Goal: Task Accomplishment & Management: Manage account settings

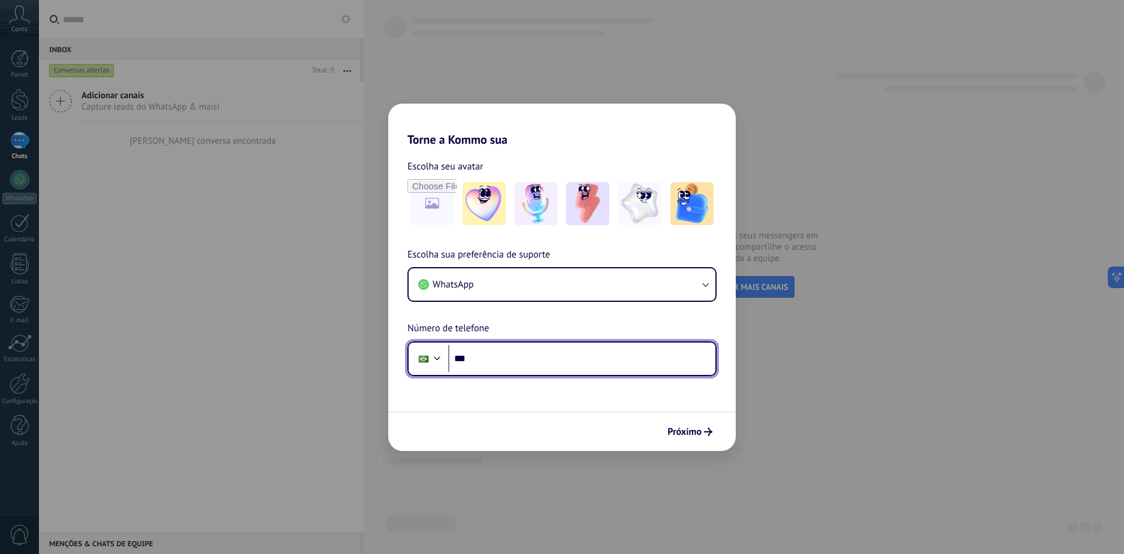
click at [605, 352] on input "***" at bounding box center [581, 359] width 267 height 28
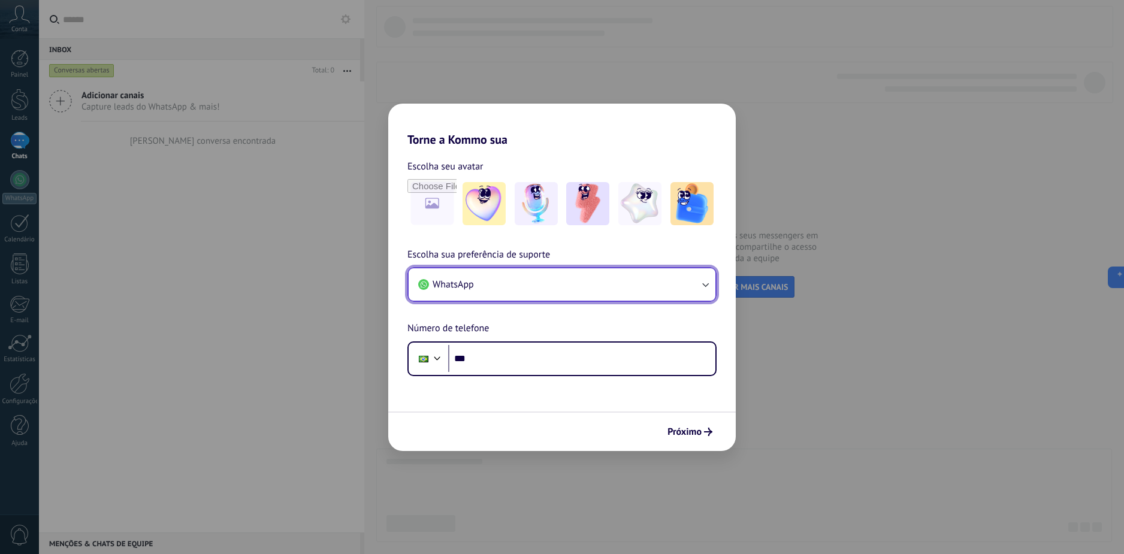
click at [563, 285] on button "WhatsApp" at bounding box center [562, 284] width 307 height 32
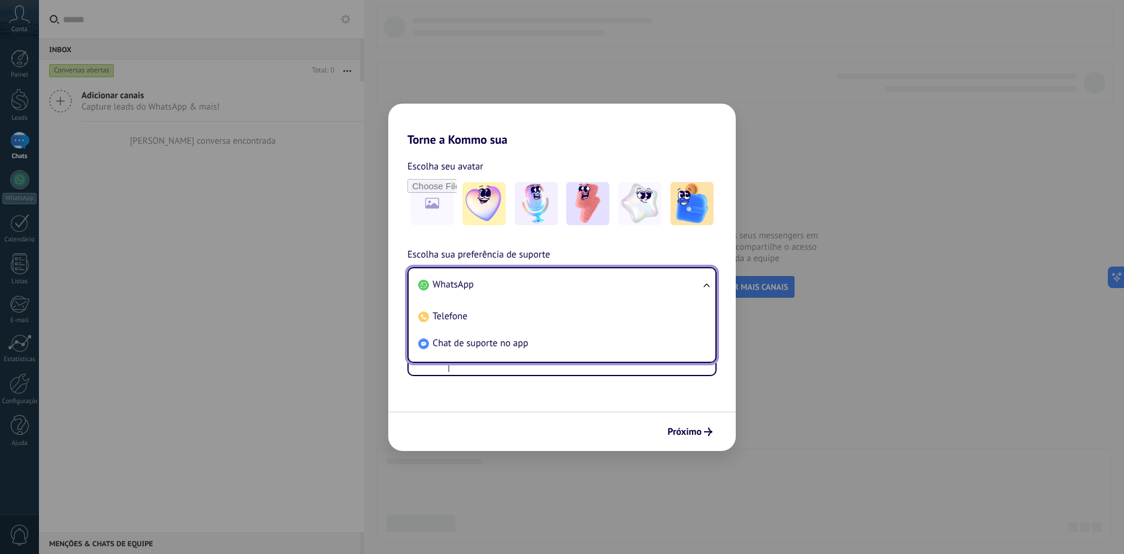
click at [563, 285] on li "WhatsApp" at bounding box center [559, 284] width 292 height 27
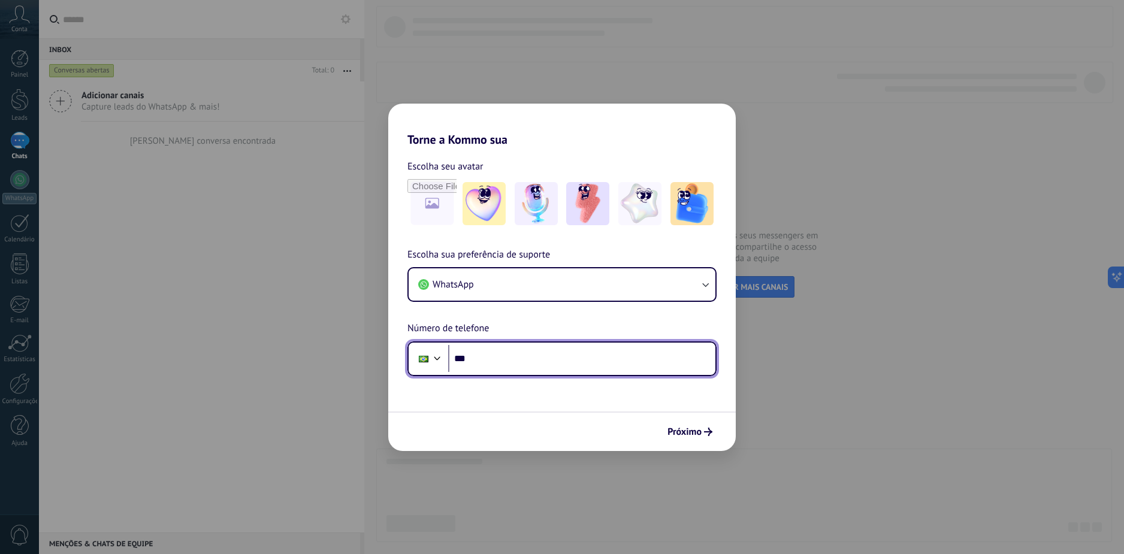
click at [530, 362] on input "***" at bounding box center [581, 359] width 267 height 28
type input "**********"
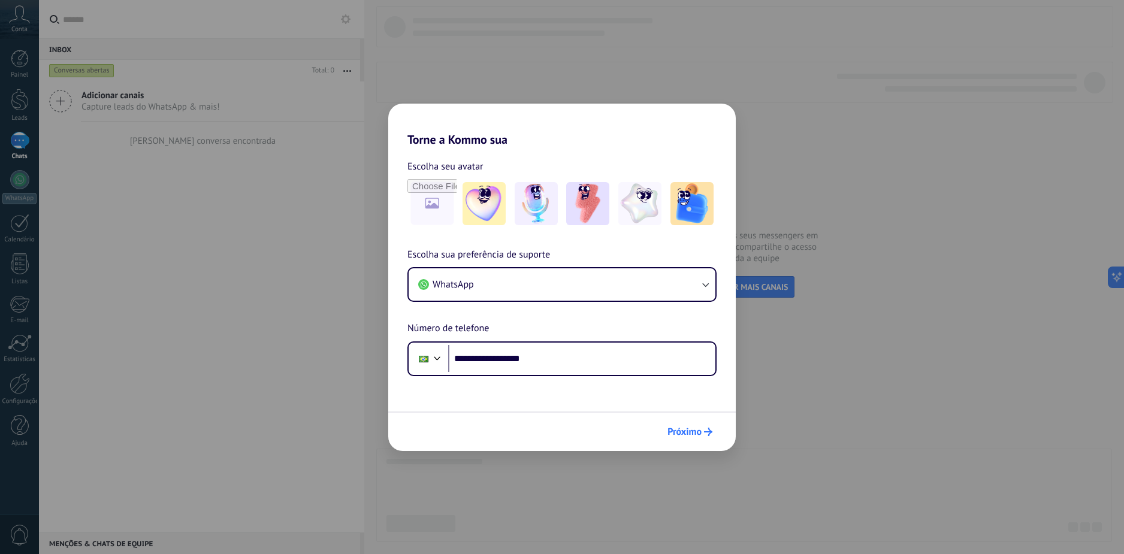
click at [709, 438] on button "Próximo" at bounding box center [690, 432] width 56 height 20
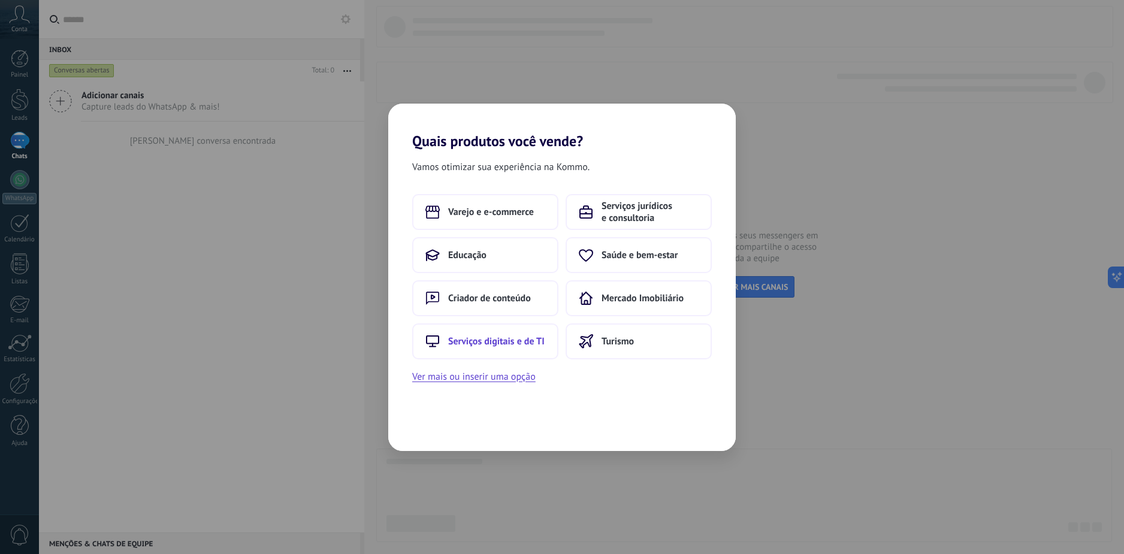
click at [534, 331] on button "Serviços digitais e de TI" at bounding box center [485, 341] width 146 height 36
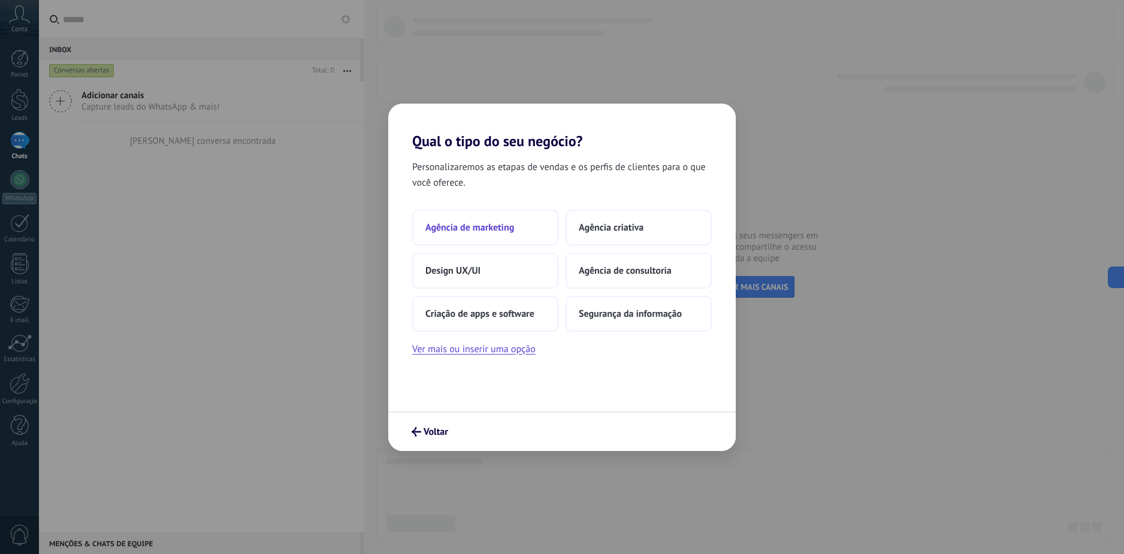
click at [540, 240] on button "Agência de marketing" at bounding box center [485, 228] width 146 height 36
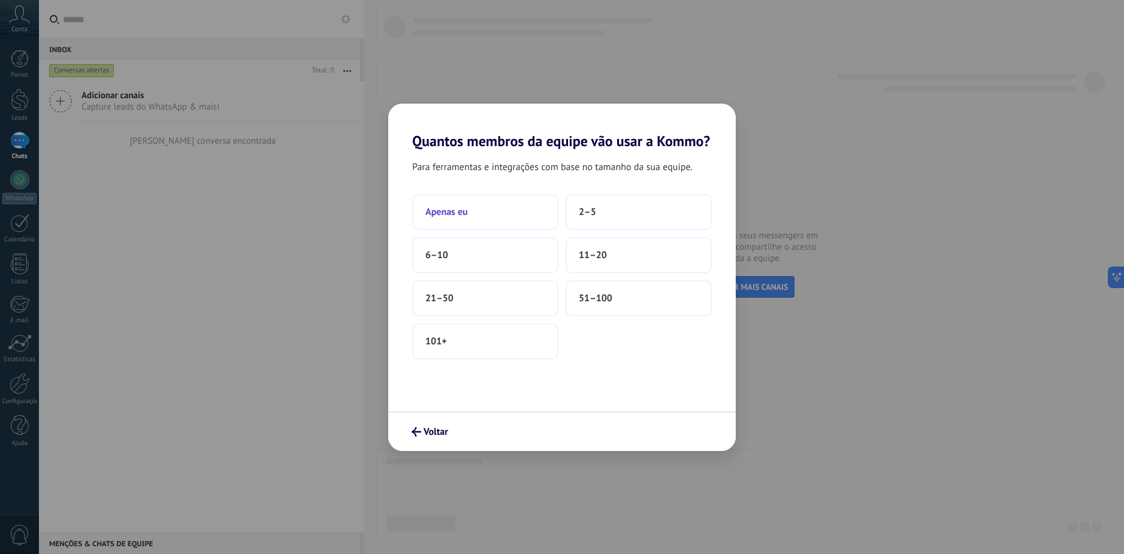
click at [480, 208] on button "Apenas eu" at bounding box center [485, 212] width 146 height 36
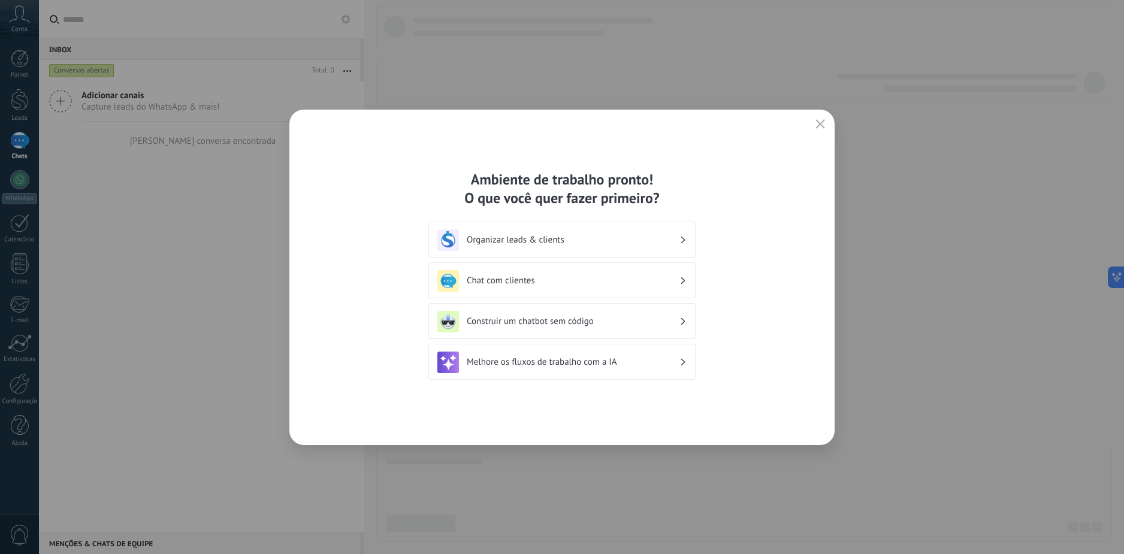
click at [823, 122] on icon "button" at bounding box center [820, 124] width 10 height 10
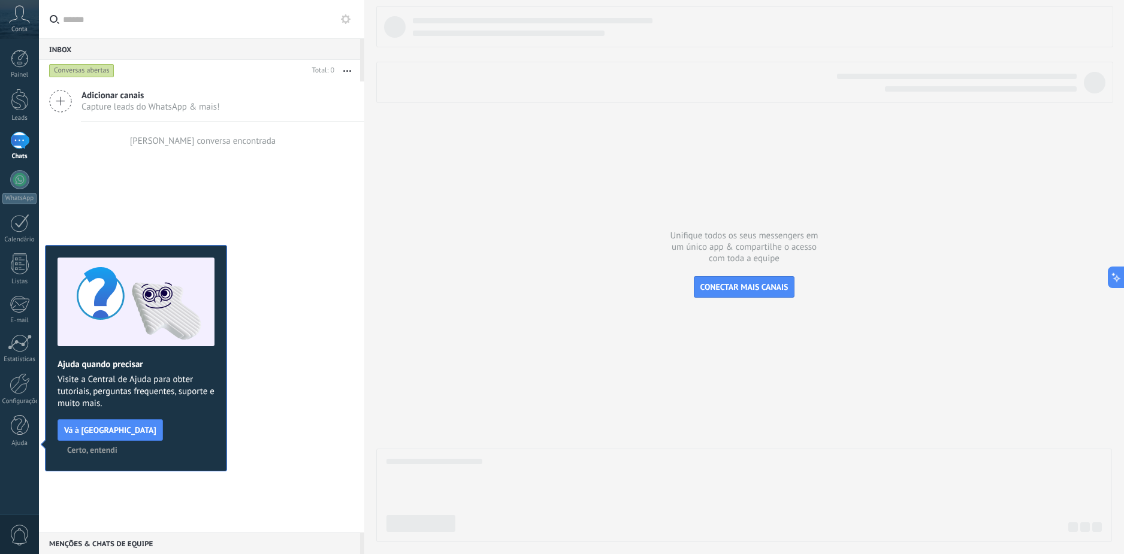
click at [117, 446] on span "Certo, entendi" at bounding box center [92, 450] width 50 height 8
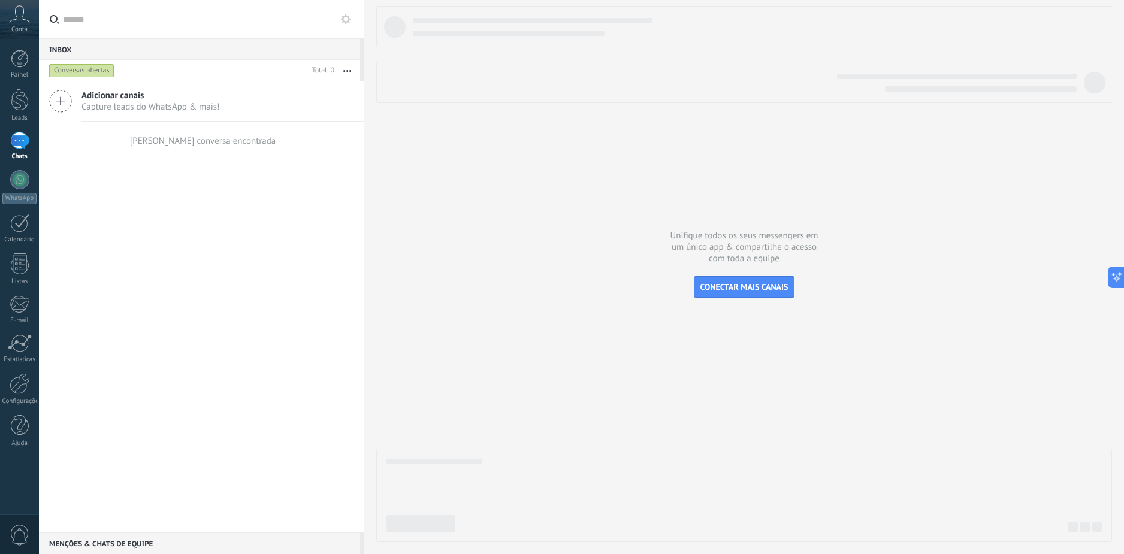
click at [107, 92] on span "Adicionar canais" at bounding box center [150, 95] width 138 height 11
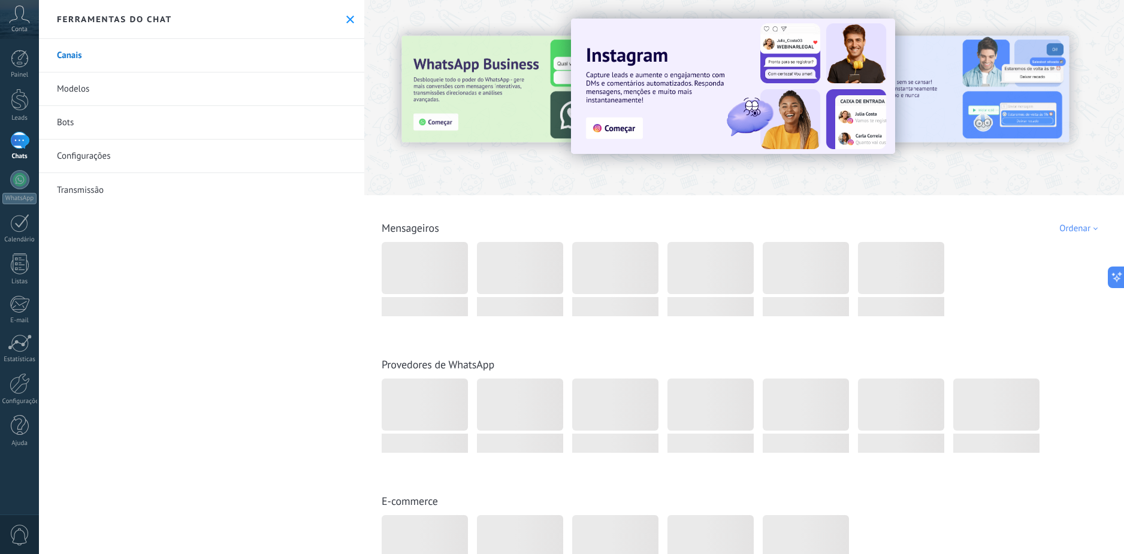
click at [20, 23] on icon at bounding box center [19, 14] width 21 height 18
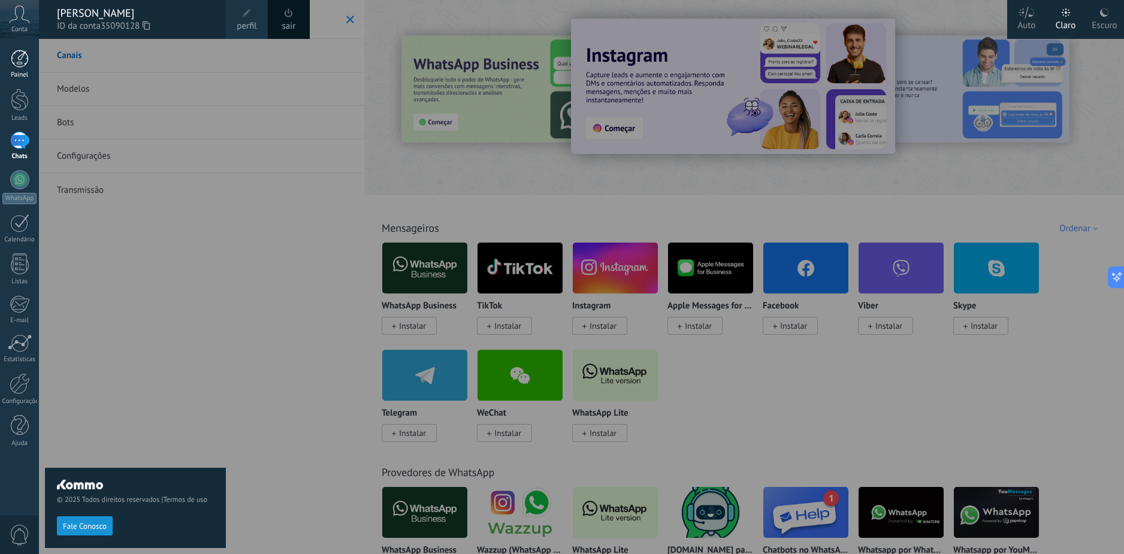
click at [23, 55] on div at bounding box center [20, 59] width 18 height 18
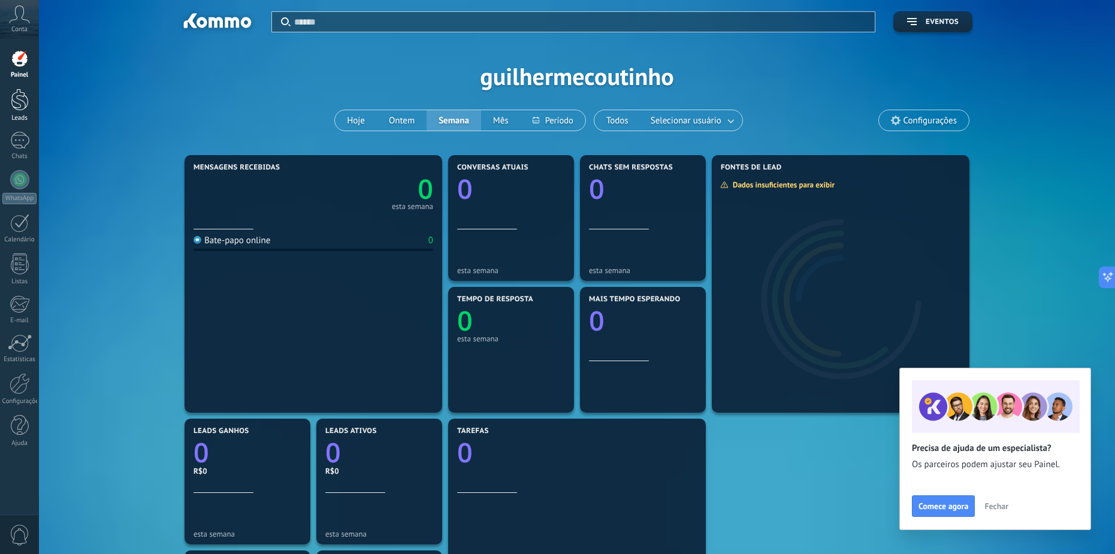
click at [22, 113] on link "Leads" at bounding box center [19, 106] width 39 height 34
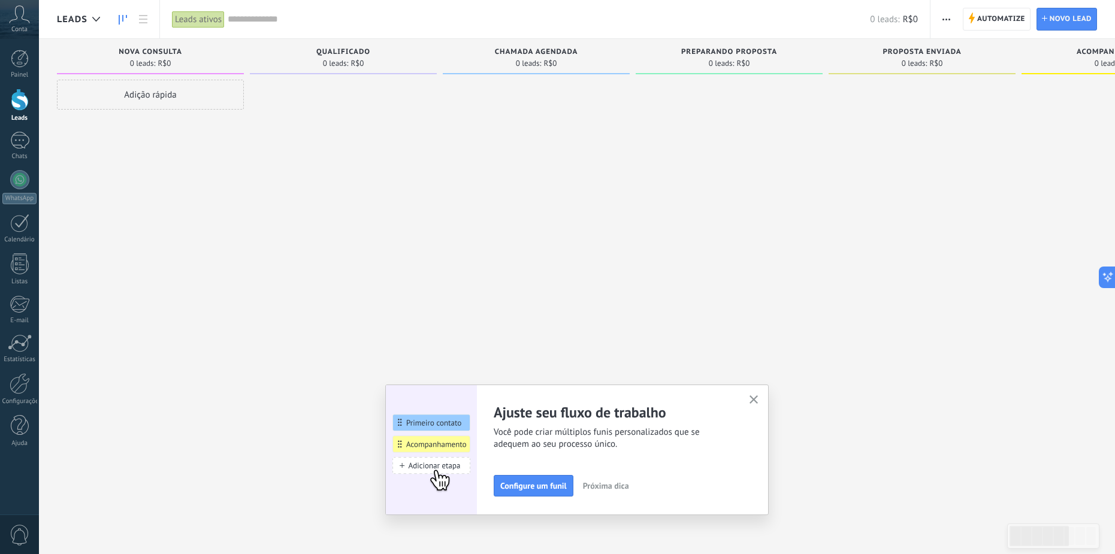
click at [761, 395] on button "button" at bounding box center [753, 400] width 15 height 16
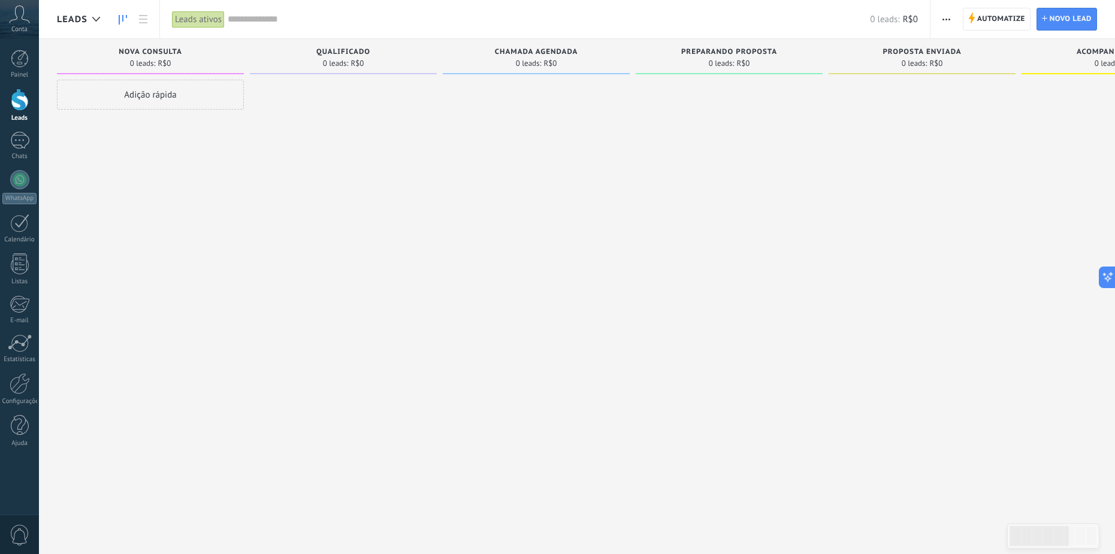
click at [80, 21] on span "Leads" at bounding box center [72, 19] width 31 height 11
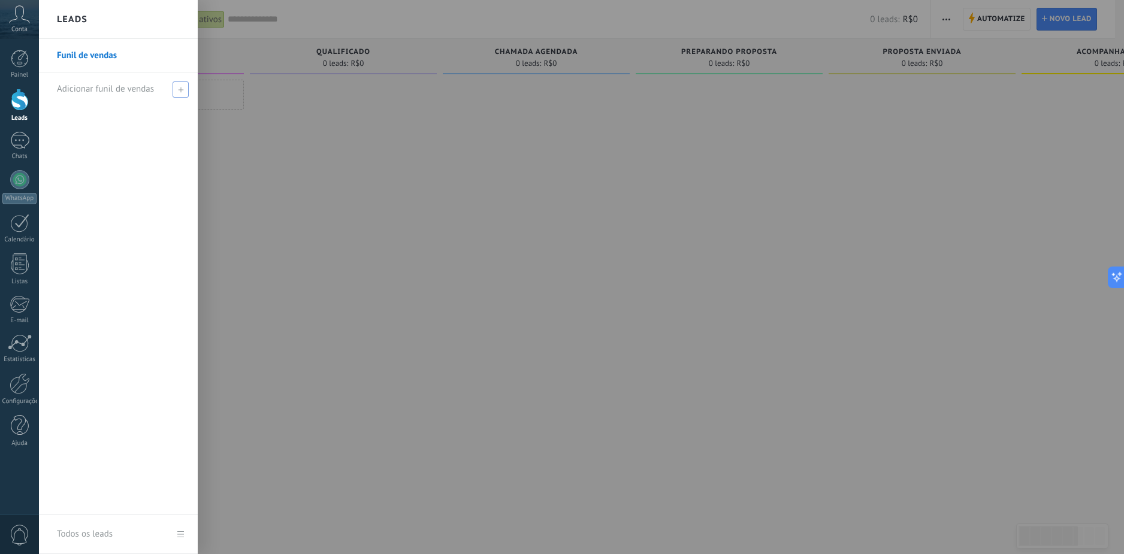
click at [114, 89] on span "Adicionar funil de vendas" at bounding box center [105, 88] width 97 height 11
click at [117, 95] on input "text" at bounding box center [113, 89] width 113 height 19
type input "*"
type input "**********"
click at [182, 89] on span at bounding box center [182, 89] width 11 height 8
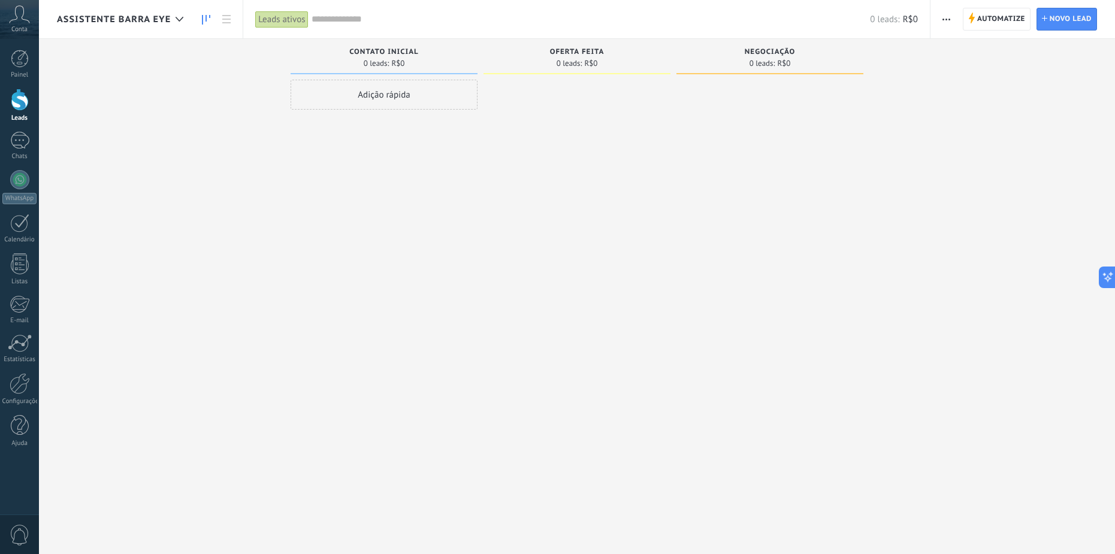
drag, startPoint x: 549, startPoint y: 140, endPoint x: 500, endPoint y: 142, distance: 49.8
click at [500, 142] on div at bounding box center [576, 279] width 187 height 398
click at [365, 56] on div "Contato inicial" at bounding box center [384, 53] width 175 height 10
click at [380, 65] on span "0 leads:" at bounding box center [377, 63] width 26 height 7
click at [383, 52] on span "Contato inicial" at bounding box center [383, 52] width 69 height 8
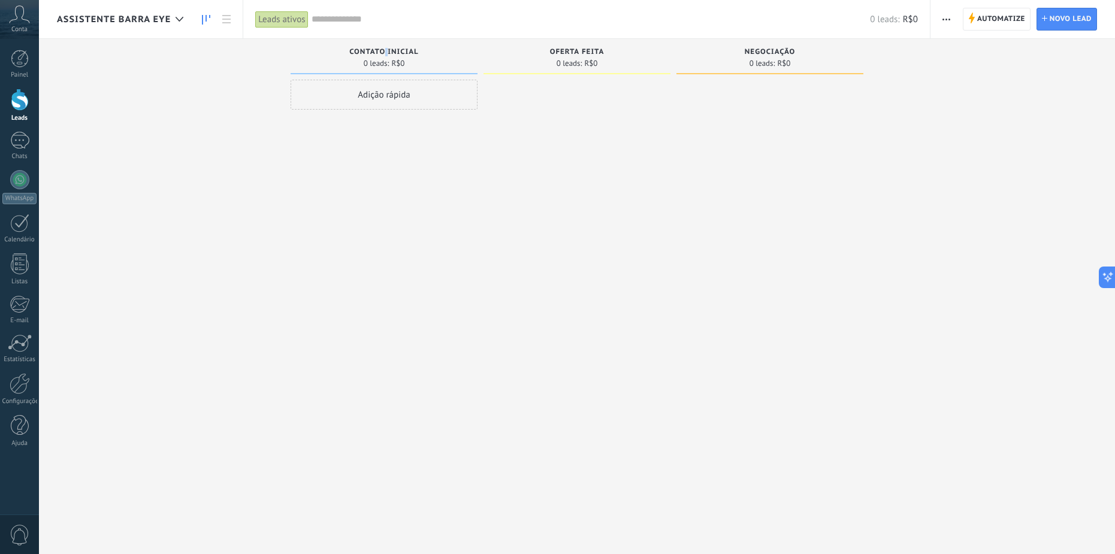
click at [383, 52] on span "Contato inicial" at bounding box center [383, 52] width 69 height 8
click at [404, 56] on div "Contato inicial" at bounding box center [384, 53] width 175 height 10
drag, startPoint x: 364, startPoint y: 47, endPoint x: 361, endPoint y: 63, distance: 16.0
drag, startPoint x: 361, startPoint y: 63, endPoint x: 757, endPoint y: 140, distance: 403.3
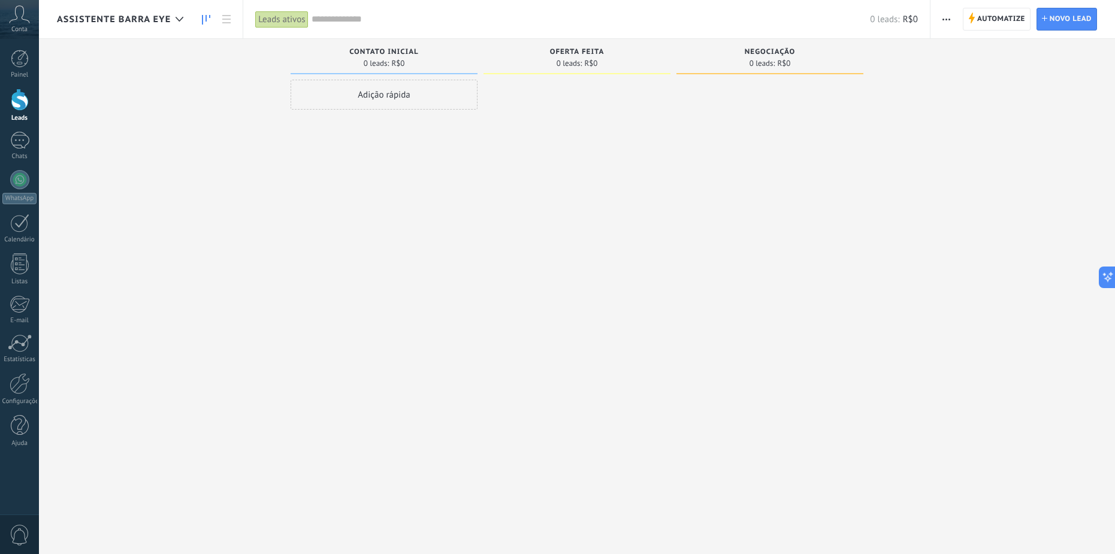
click at [757, 140] on div at bounding box center [769, 279] width 187 height 398
click at [954, 19] on button "button" at bounding box center [946, 19] width 17 height 23
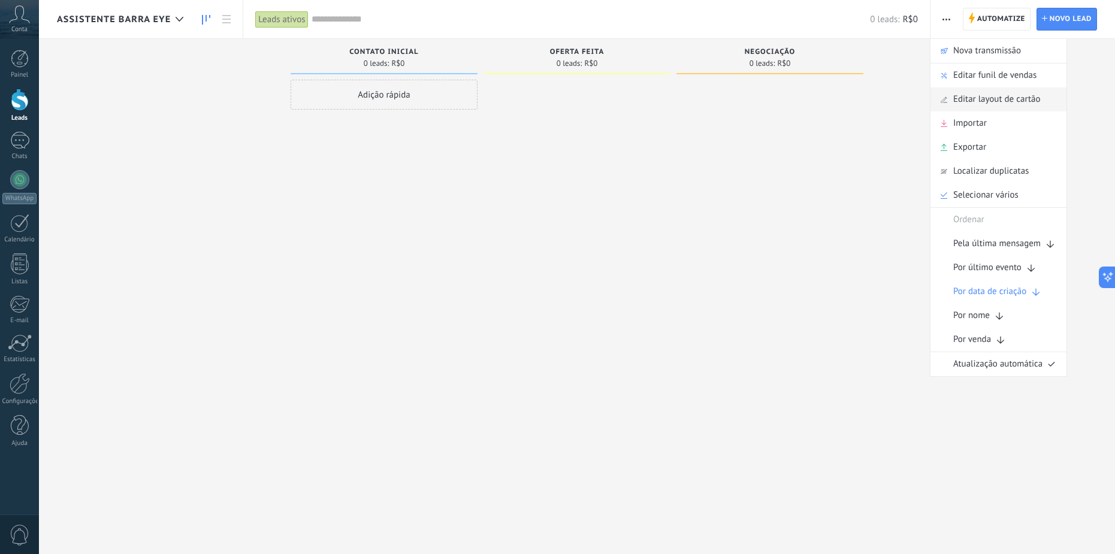
click at [980, 95] on span "Editar layout de cartão" at bounding box center [996, 99] width 87 height 24
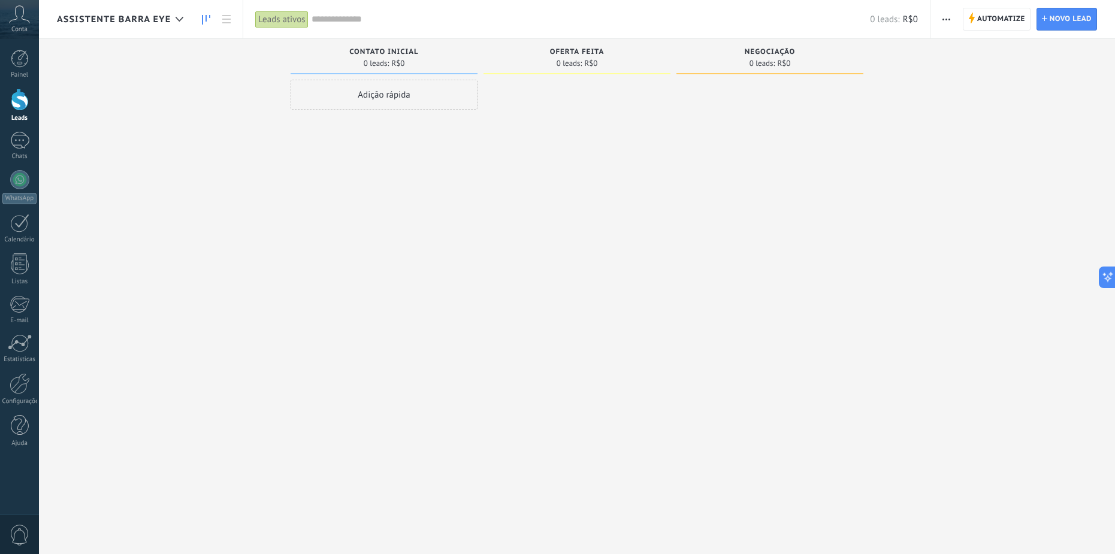
click at [950, 27] on span "button" at bounding box center [946, 19] width 8 height 23
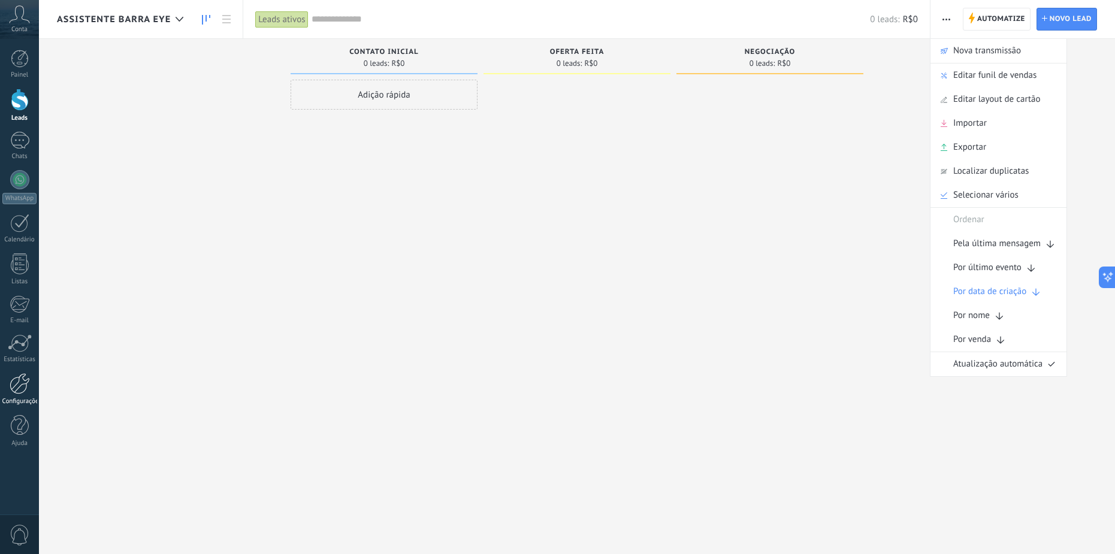
click at [28, 380] on div at bounding box center [20, 383] width 20 height 21
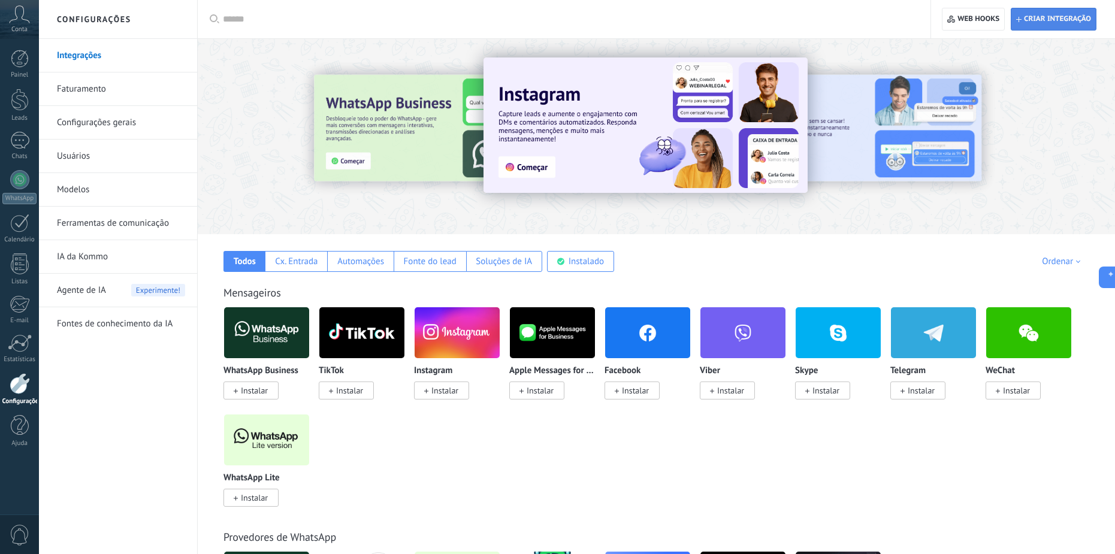
click at [1041, 20] on span "Criar integração" at bounding box center [1057, 19] width 67 height 10
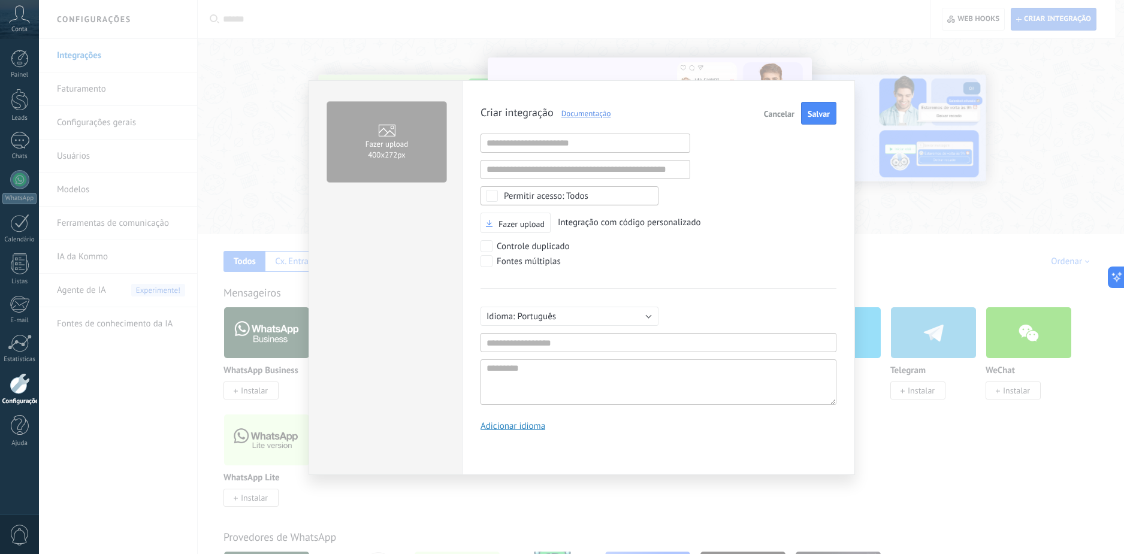
scroll to position [11, 0]
click at [811, 108] on button "Salvar" at bounding box center [818, 113] width 35 height 23
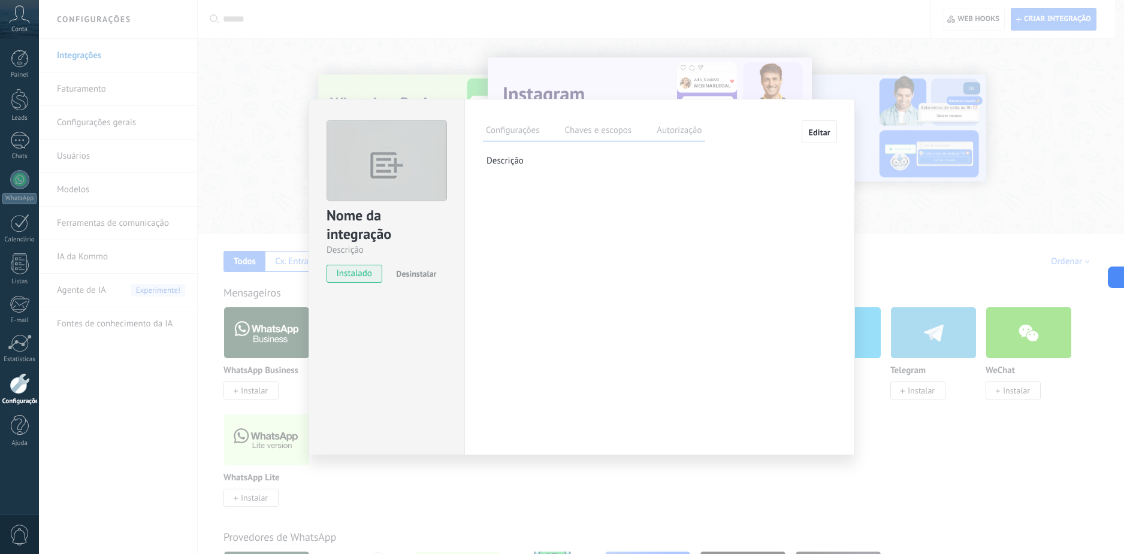
click at [606, 129] on label "Chaves e escopos" at bounding box center [597, 131] width 73 height 17
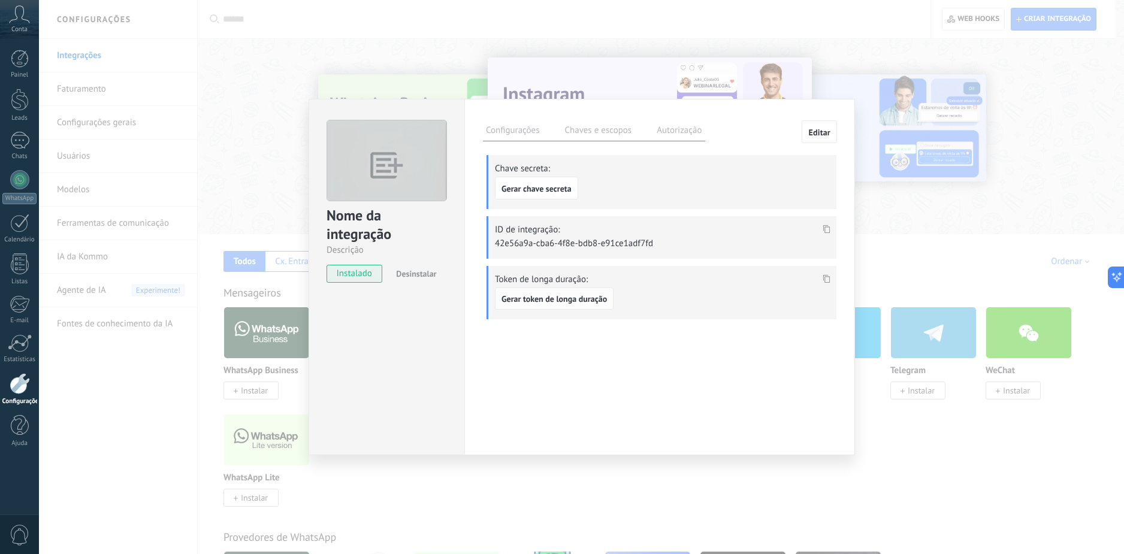
click at [580, 304] on button "Gerar token de longa duração" at bounding box center [554, 299] width 119 height 23
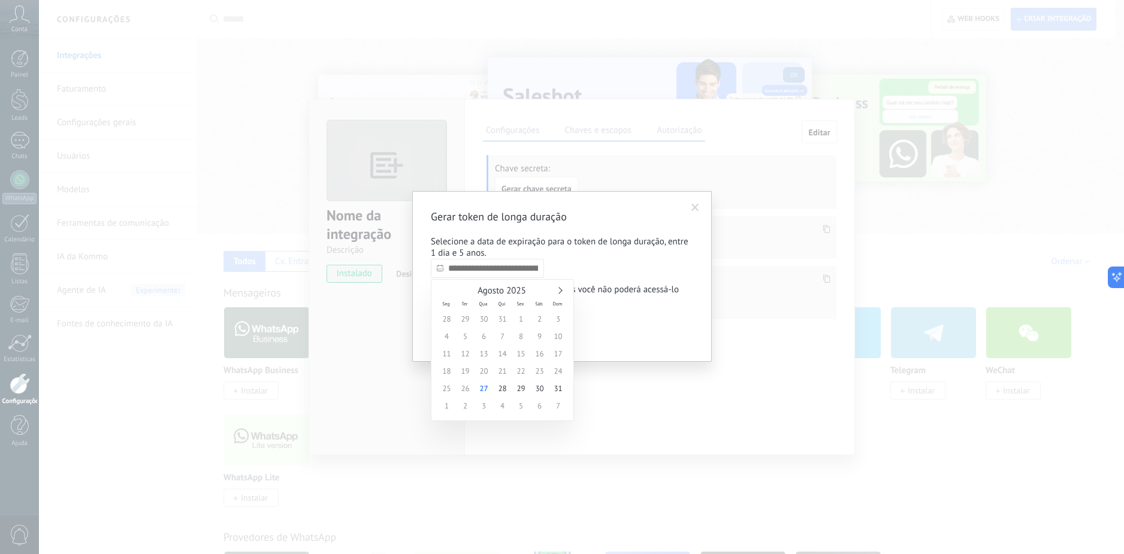
click at [483, 273] on input "text" at bounding box center [487, 268] width 113 height 19
click at [557, 290] on link at bounding box center [558, 290] width 7 height 7
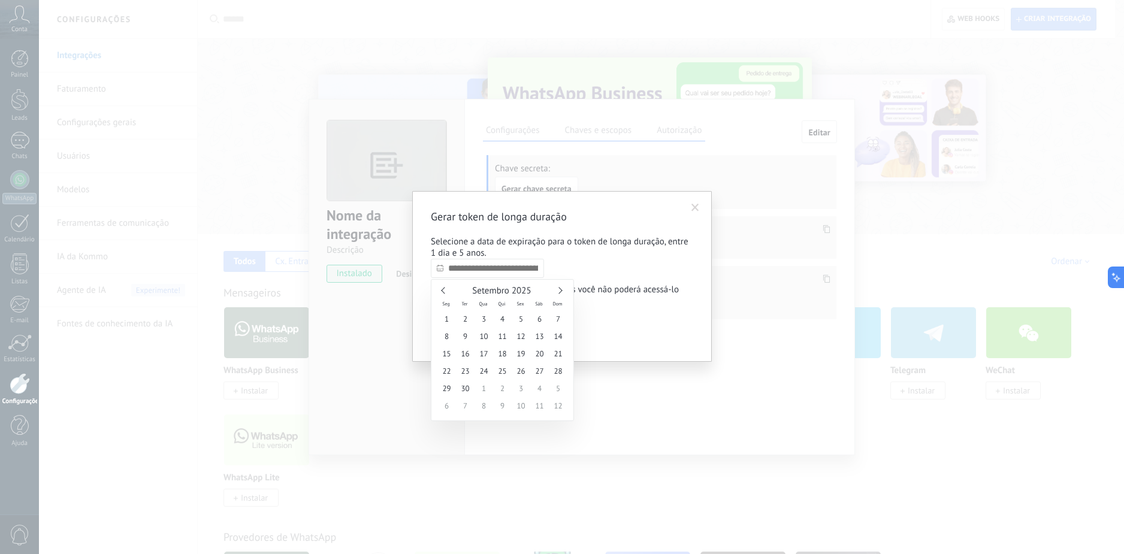
click at [444, 288] on div "Setembro 2025" at bounding box center [502, 291] width 130 height 11
type input "**********"
click at [487, 407] on span "3" at bounding box center [483, 405] width 19 height 17
click at [485, 330] on button "Confirmar" at bounding box center [461, 331] width 60 height 23
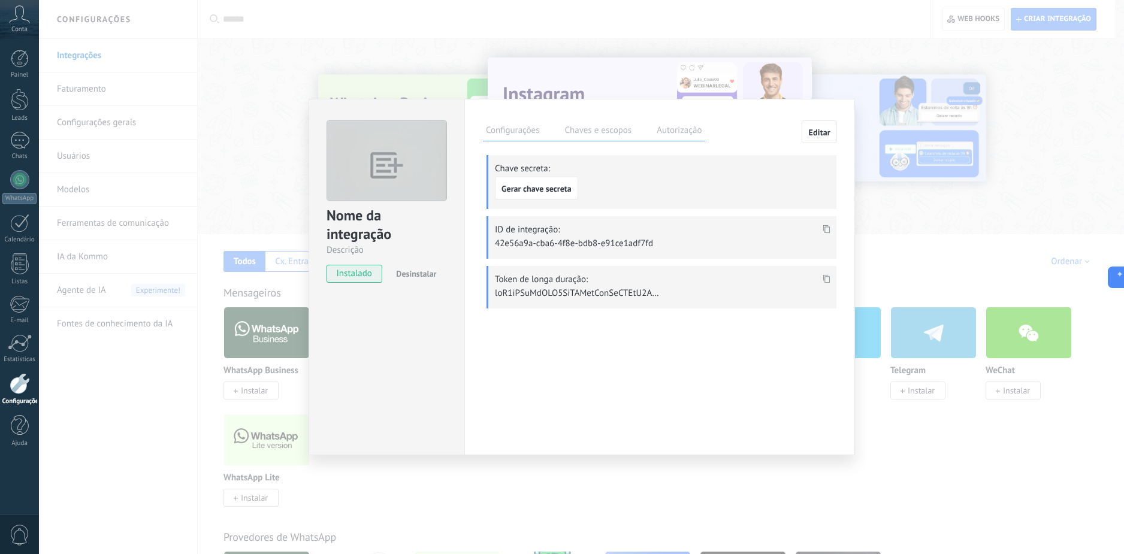
click at [826, 280] on icon at bounding box center [826, 278] width 7 height 8
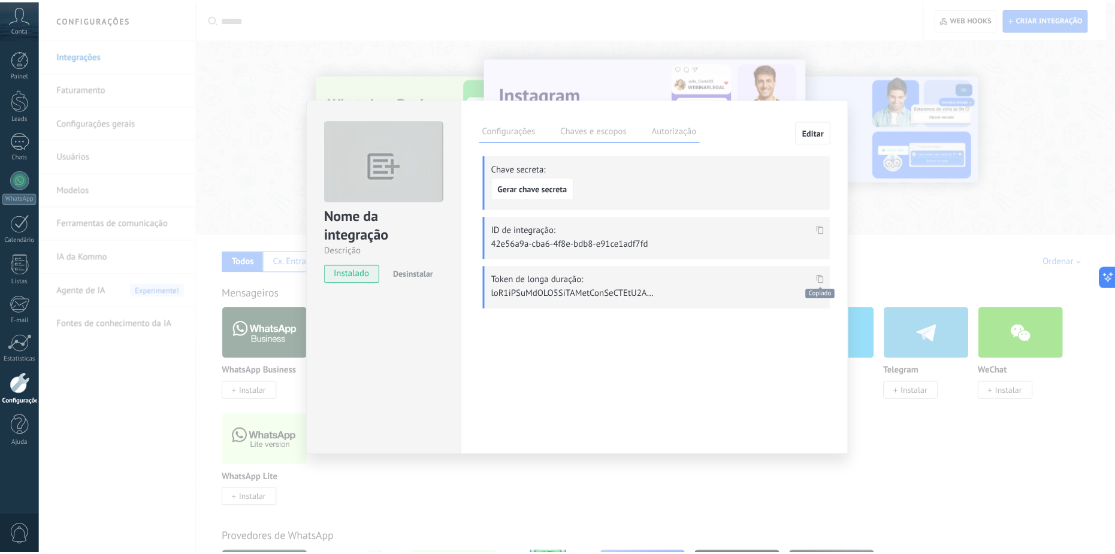
scroll to position [707, 0]
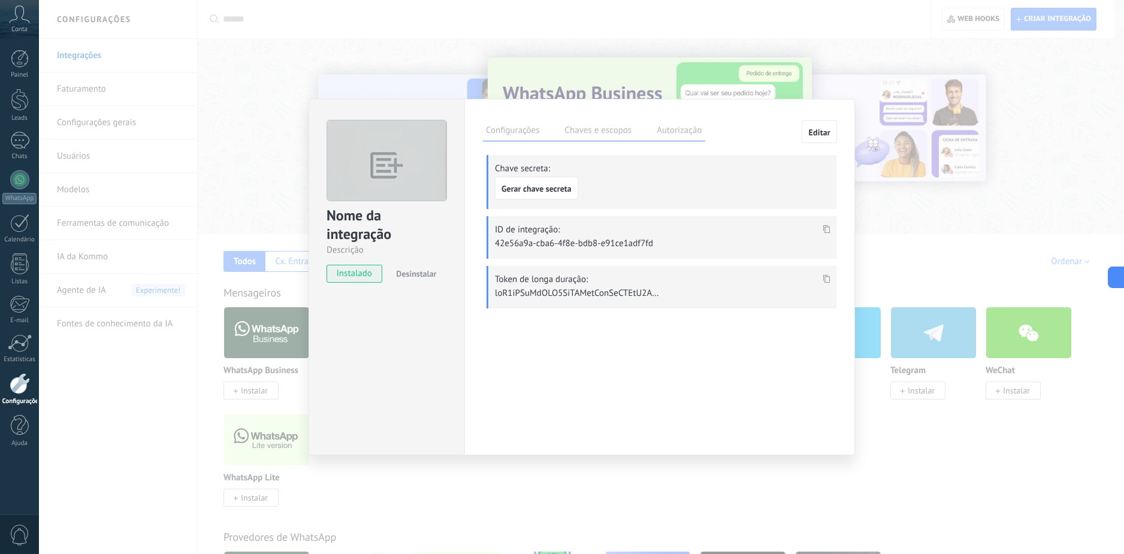
click at [189, 63] on div "Nome da integração Descrição instalado Desinstalar Configurações Chaves e escop…" at bounding box center [581, 277] width 1085 height 554
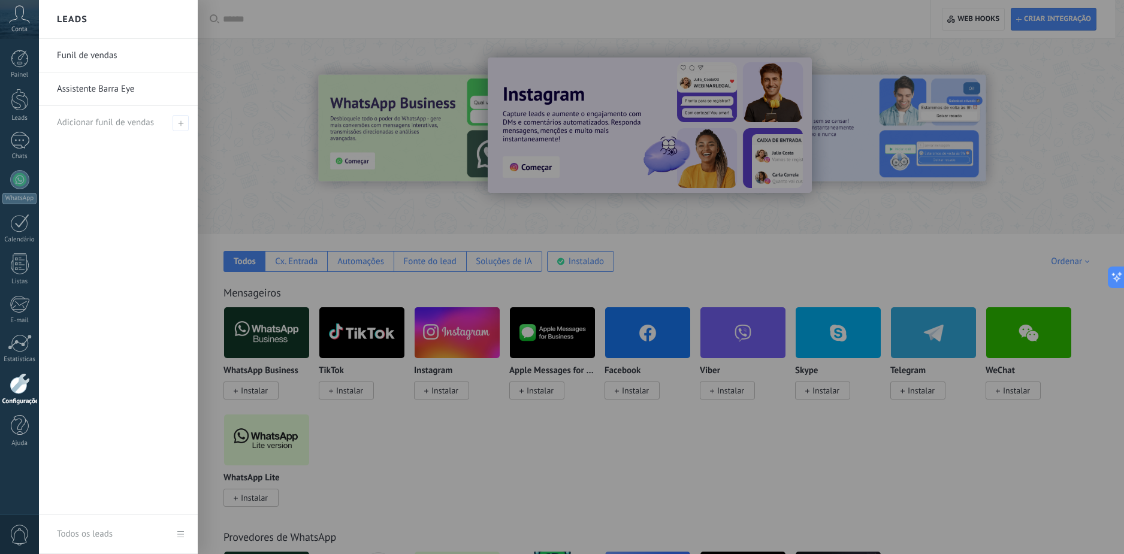
click at [80, 55] on link "Funil de vendas" at bounding box center [121, 56] width 129 height 34
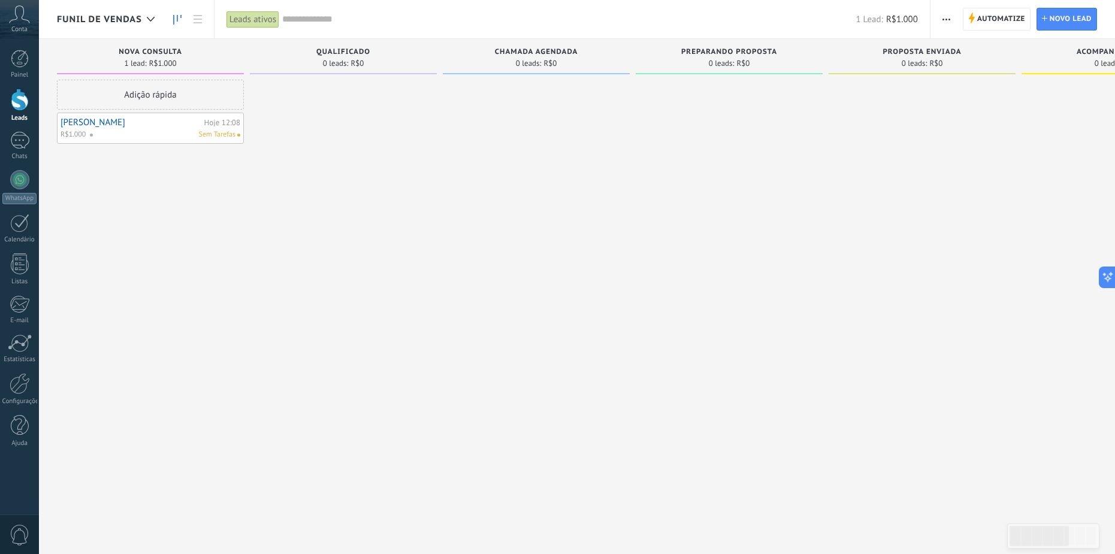
drag, startPoint x: 78, startPoint y: 185, endPoint x: 158, endPoint y: 192, distance: 80.1
click at [158, 192] on div "Adição rápida Guilherme Hoje 12:08 R$1.000 Sem Tarefas" at bounding box center [150, 279] width 187 height 398
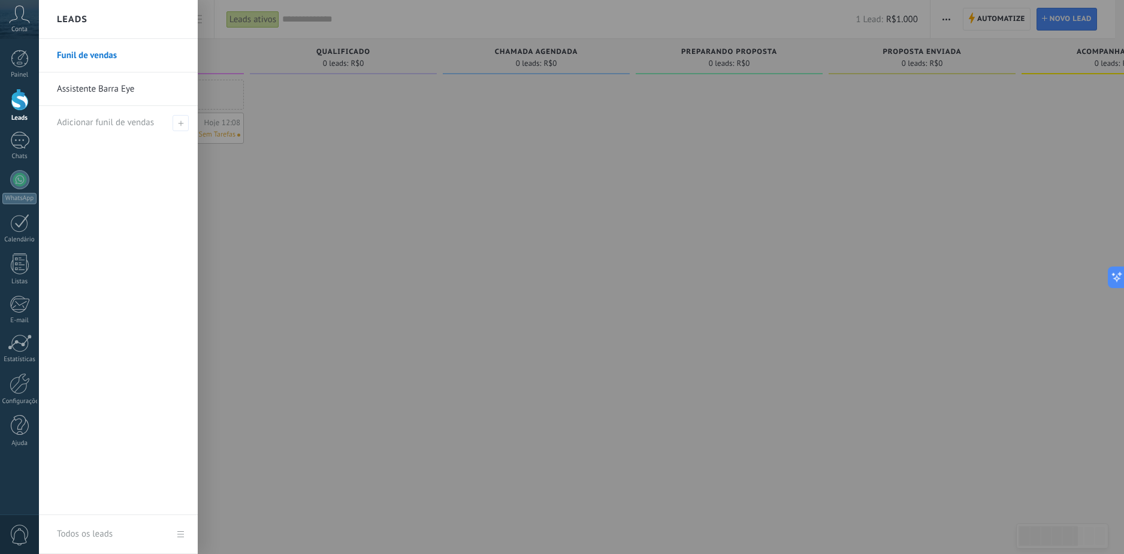
click at [105, 90] on link "Assistente Barra Eye" at bounding box center [121, 89] width 129 height 34
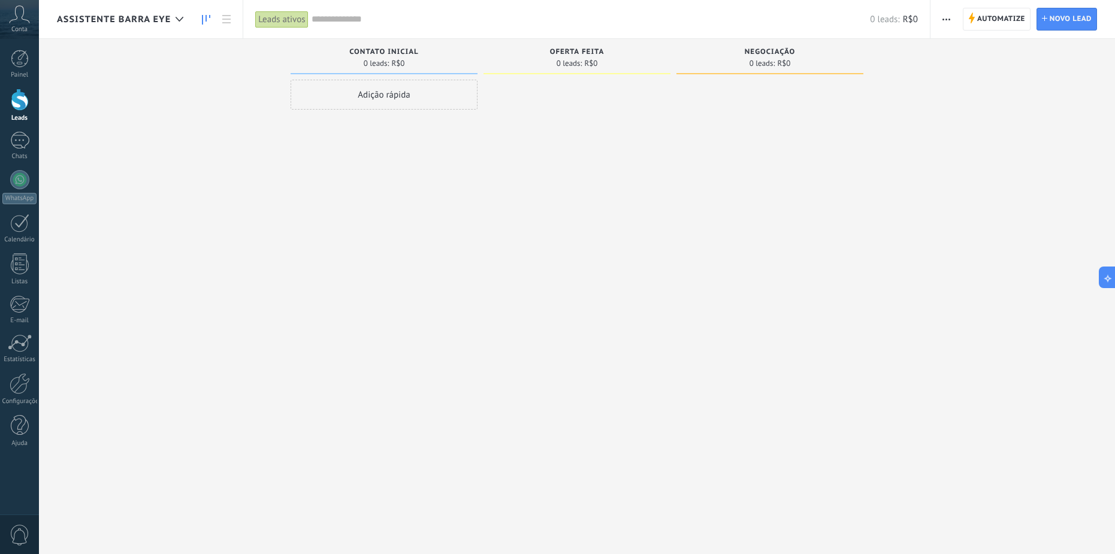
click at [358, 190] on div "Adição rápida" at bounding box center [384, 279] width 187 height 398
drag, startPoint x: 0, startPoint y: 0, endPoint x: 362, endPoint y: 170, distance: 399.6
click at [360, 183] on div "Adição rápida Guilherme Hoje 12:09 R$1.000" at bounding box center [384, 279] width 187 height 398
click at [377, 114] on div "Guilherme Hoje 12:09 R$1.000" at bounding box center [384, 128] width 187 height 31
click at [381, 130] on div at bounding box center [396, 134] width 146 height 11
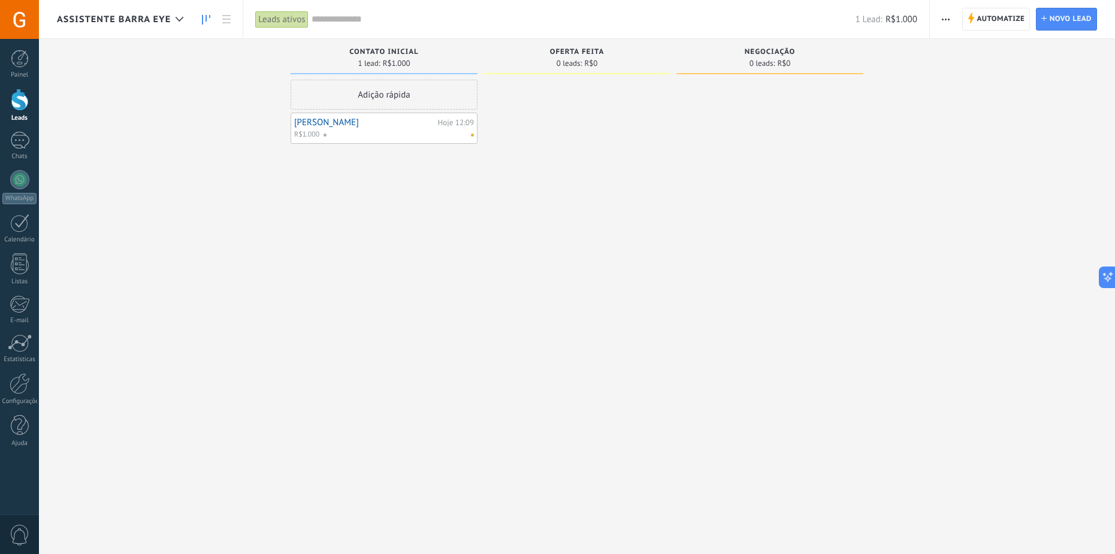
click at [387, 133] on div at bounding box center [396, 134] width 146 height 11
click at [212, 182] on div "Etapa de leads de entrada solicitações: 0 0 0 0 0 0 0 0 0 Contato inicial 1 lea…" at bounding box center [586, 258] width 1058 height 438
click at [350, 134] on div at bounding box center [396, 134] width 146 height 11
click at [404, 130] on div at bounding box center [396, 134] width 146 height 11
drag, startPoint x: 404, startPoint y: 130, endPoint x: 373, endPoint y: 141, distance: 32.6
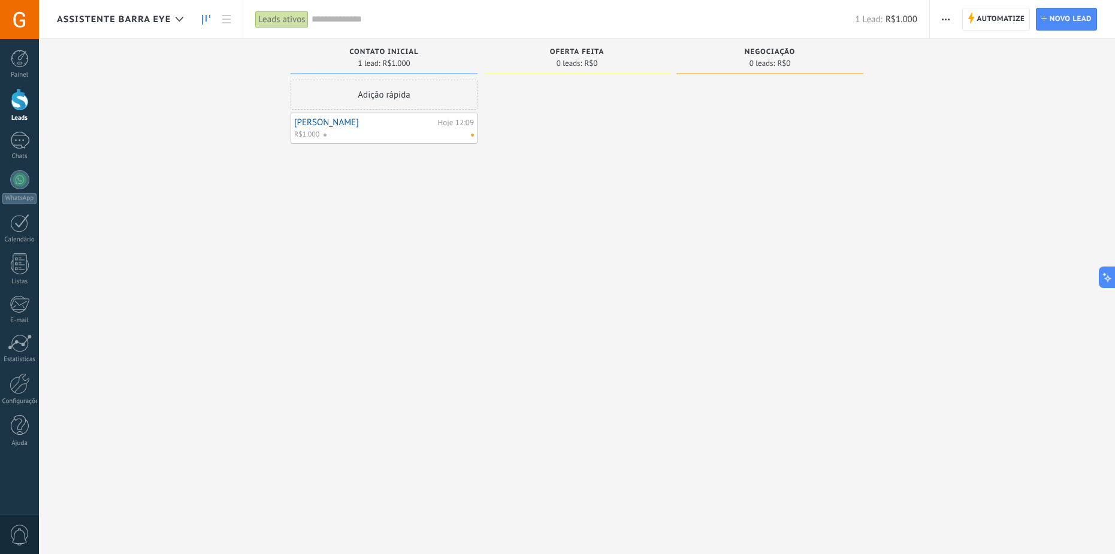
click at [373, 141] on div "Guilherme Hoje 12:09 R$1.000" at bounding box center [384, 128] width 187 height 31
drag, startPoint x: 437, startPoint y: 253, endPoint x: 506, endPoint y: 244, distance: 69.4
click at [506, 244] on div "Etapa de leads de entrada solicitações: 0 0 0 0 0 0 0 0 0 Contato inicial 1 lea…" at bounding box center [586, 258] width 1058 height 438
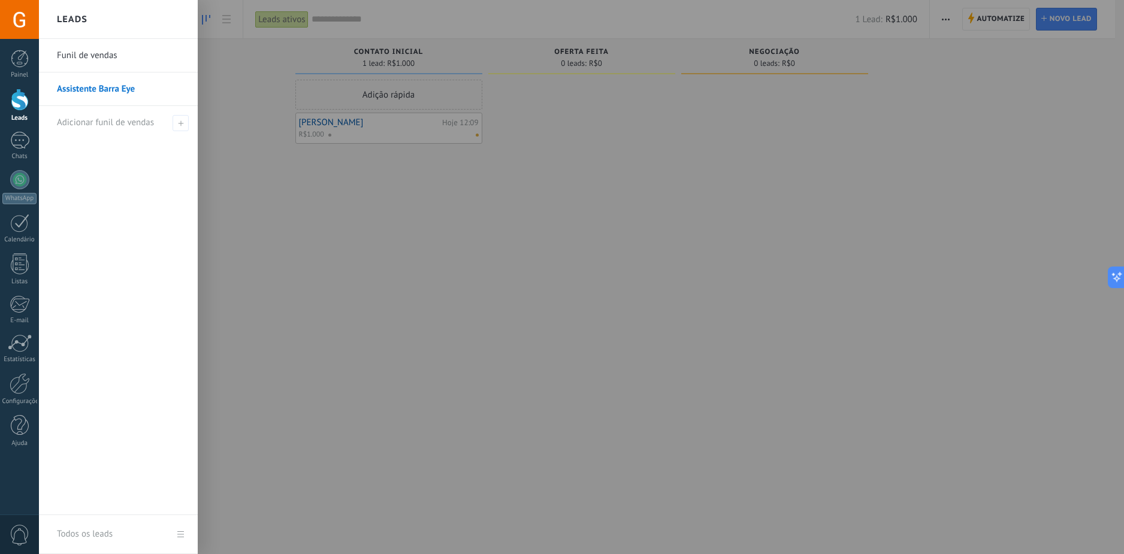
click at [86, 56] on link "Funil de vendas" at bounding box center [121, 56] width 129 height 34
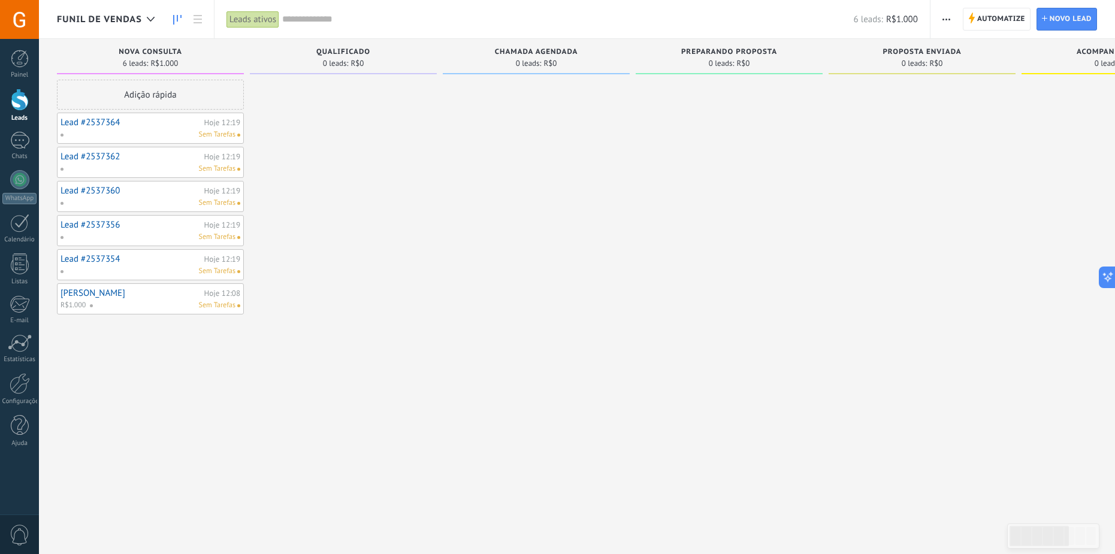
click at [217, 126] on div "Hoje 12:19" at bounding box center [222, 123] width 36 height 8
drag, startPoint x: 145, startPoint y: 134, endPoint x: 104, endPoint y: 332, distance: 202.4
click at [104, 332] on div "Adição rápida Lead #2537364 Hoje 12:19 Sem Tarefas Lead #2537362 Hoje 12:19 Sem…" at bounding box center [150, 279] width 187 height 398
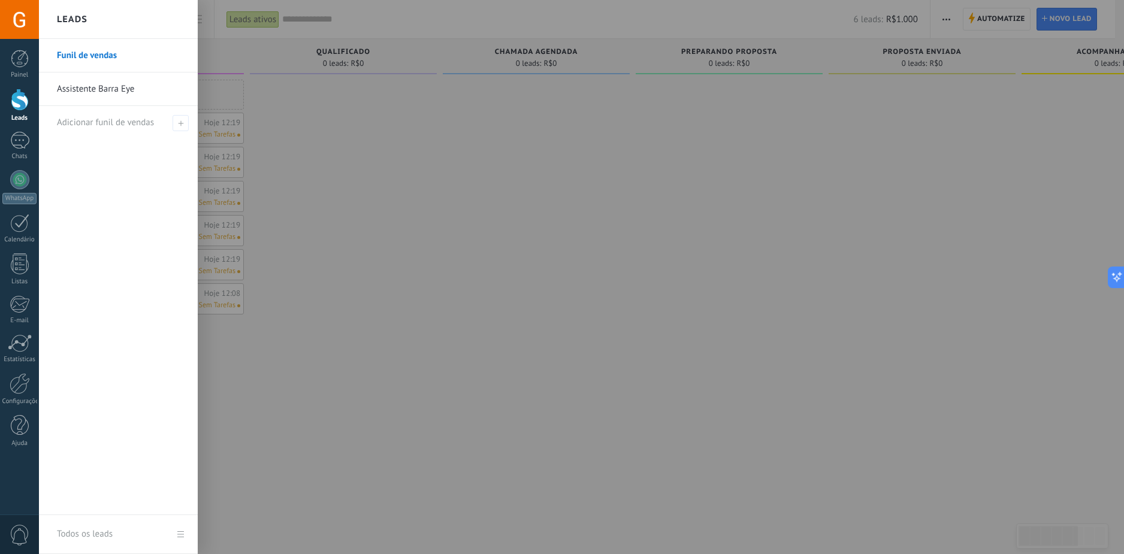
click at [66, 87] on link "Assistente Barra Eye" at bounding box center [121, 89] width 129 height 34
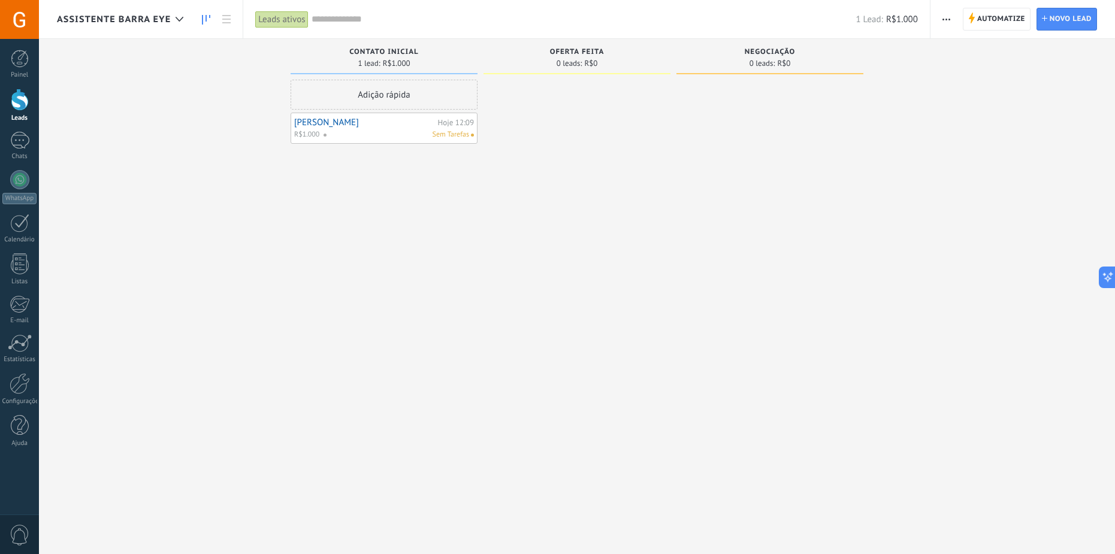
drag, startPoint x: 603, startPoint y: 190, endPoint x: 492, endPoint y: 203, distance: 111.6
click at [402, 240] on div "Etapa de leads de entrada solicitações: 0 0 0 0 0 0 0 0 0 Contato inicial 1 lea…" at bounding box center [586, 258] width 1058 height 438
click at [415, 87] on div "Adição rápida" at bounding box center [384, 95] width 187 height 30
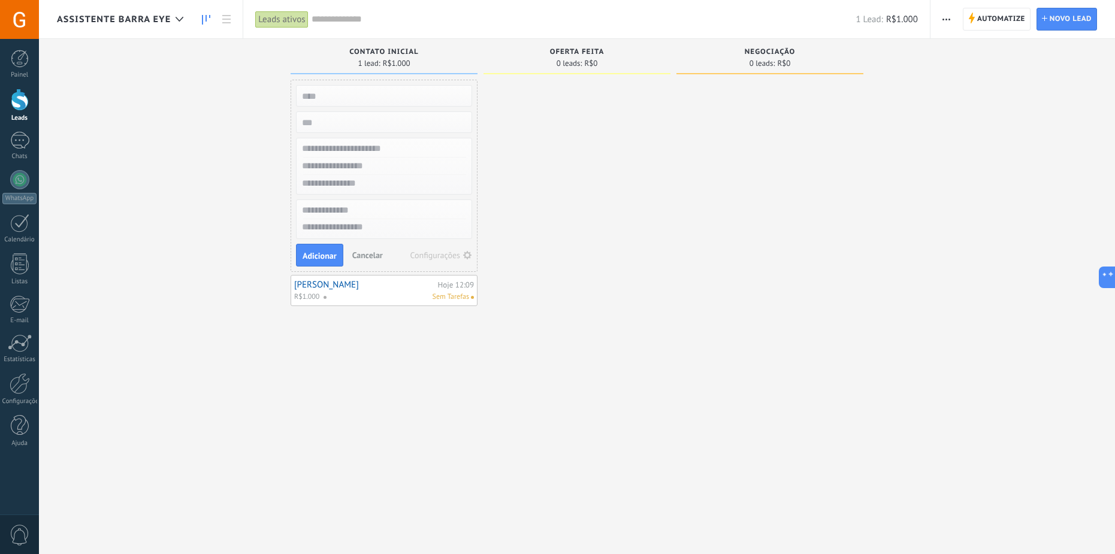
click at [544, 154] on div at bounding box center [576, 279] width 187 height 398
click at [538, 272] on div at bounding box center [576, 279] width 187 height 398
click at [370, 260] on span "Cancelar" at bounding box center [367, 255] width 31 height 11
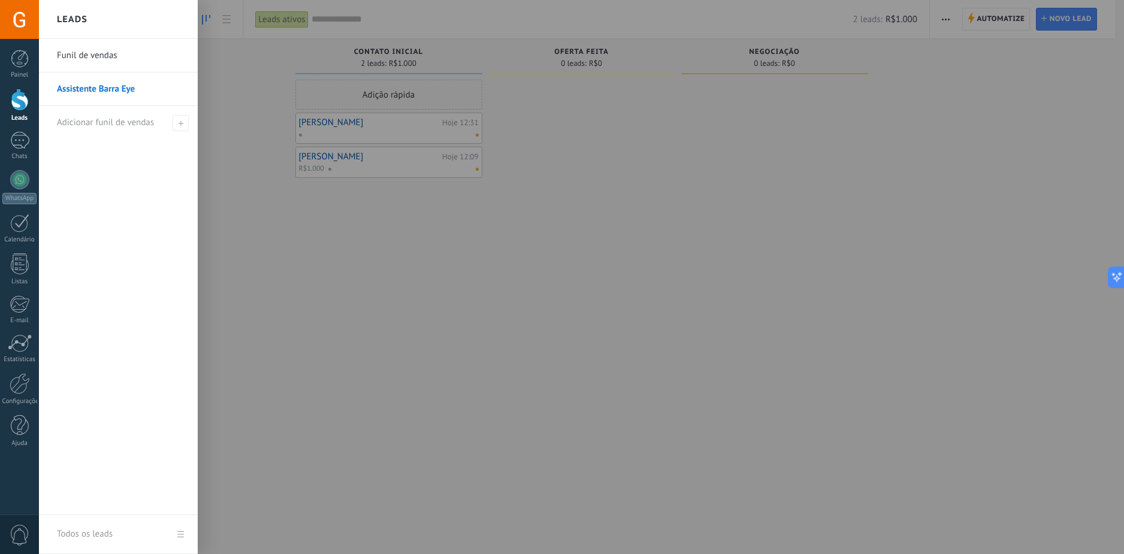
click at [104, 67] on link "Funil de vendas" at bounding box center [121, 56] width 129 height 34
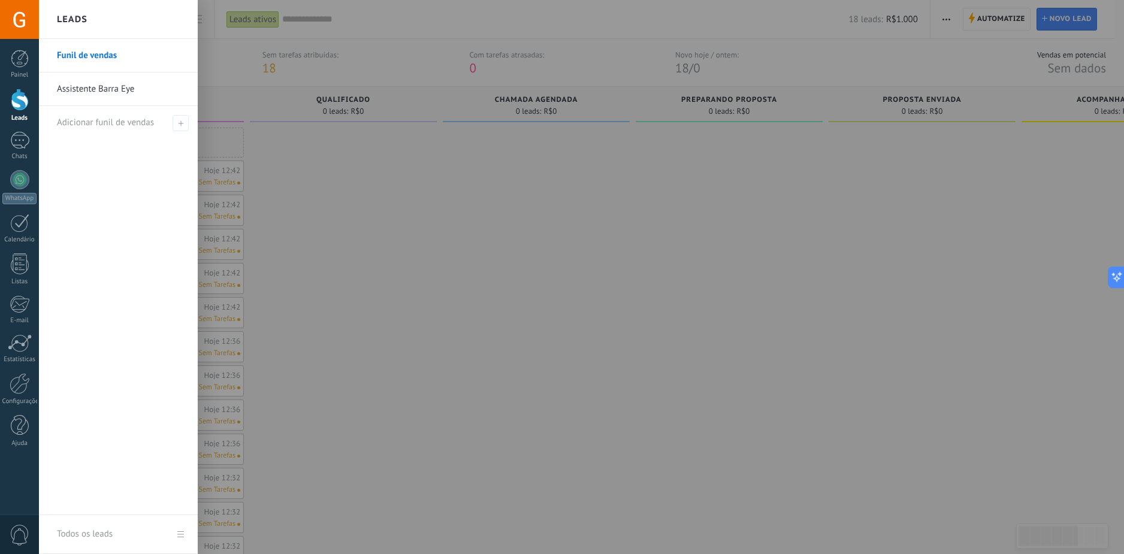
click at [86, 98] on link "Assistente Barra Eye" at bounding box center [121, 89] width 129 height 34
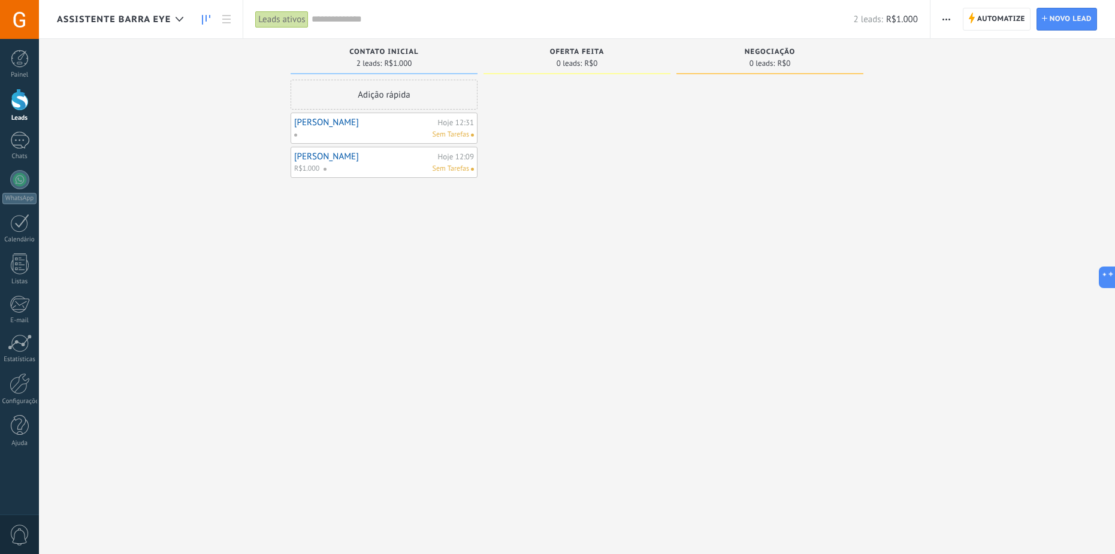
click at [422, 146] on div "Adição rápida Guilherme Hoje 12:31 Sem Tarefas Guilherme Hoje 12:09 R$1.000 Sem…" at bounding box center [384, 279] width 187 height 398
click at [449, 255] on div "Adição rápida Guilherme Hoje 12:31 Sem Tarefas Guilherme Hoje 12:09 R$1.000 Sem…" at bounding box center [384, 279] width 187 height 398
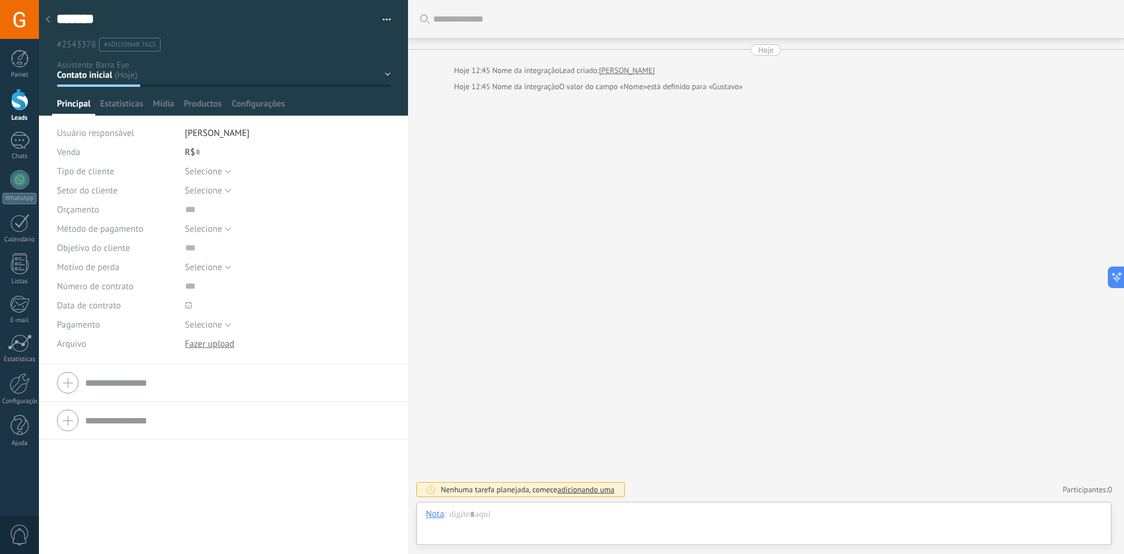
click at [53, 16] on div at bounding box center [48, 19] width 17 height 23
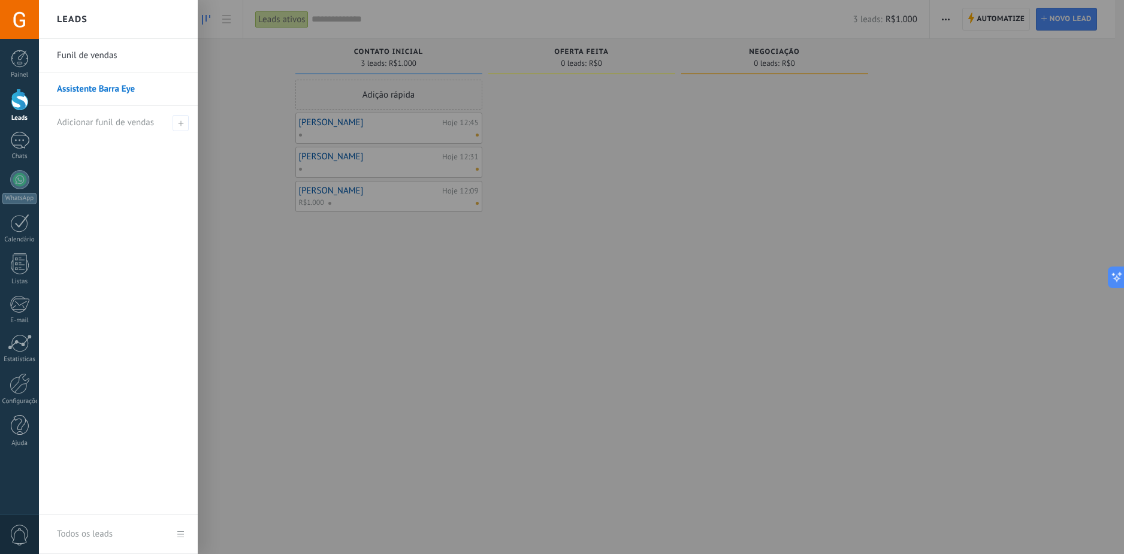
click at [79, 66] on link "Funil de vendas" at bounding box center [121, 56] width 129 height 34
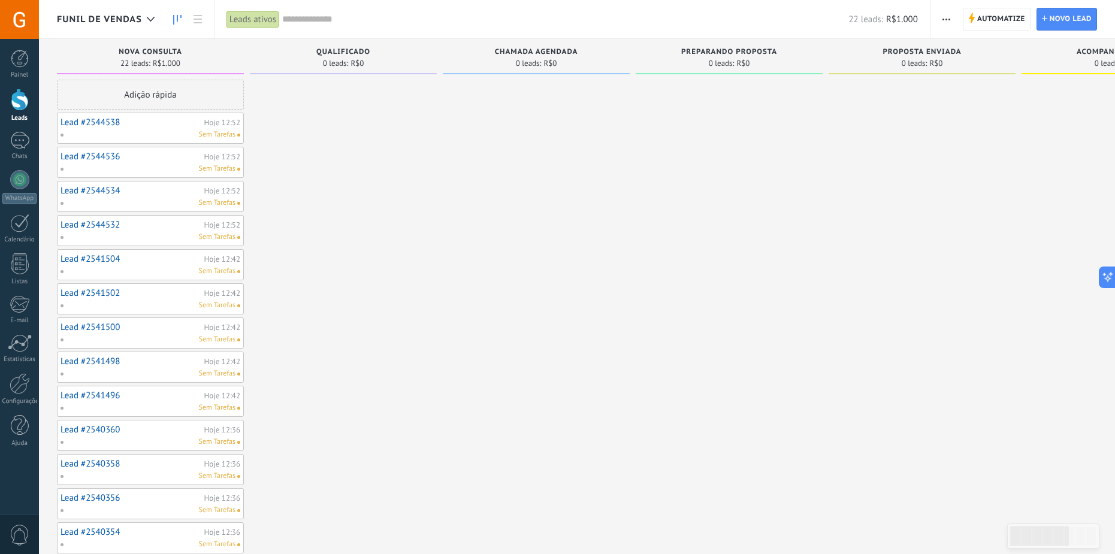
click at [97, 128] on div "Lead #2544538 Hoje 12:52 Sem Tarefas" at bounding box center [151, 128] width 180 height 24
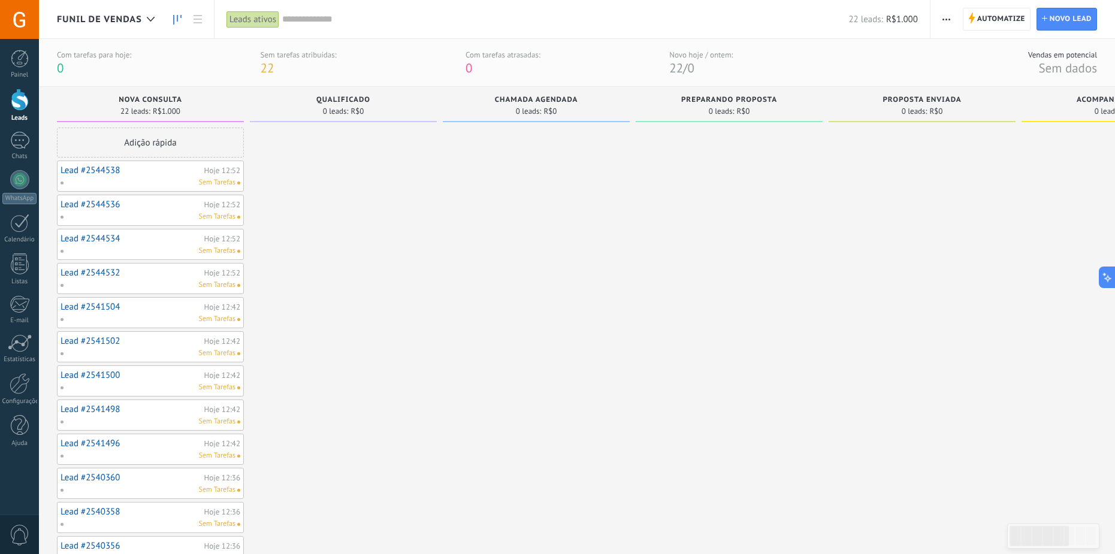
click at [182, 173] on link "Lead #2544538" at bounding box center [131, 170] width 141 height 10
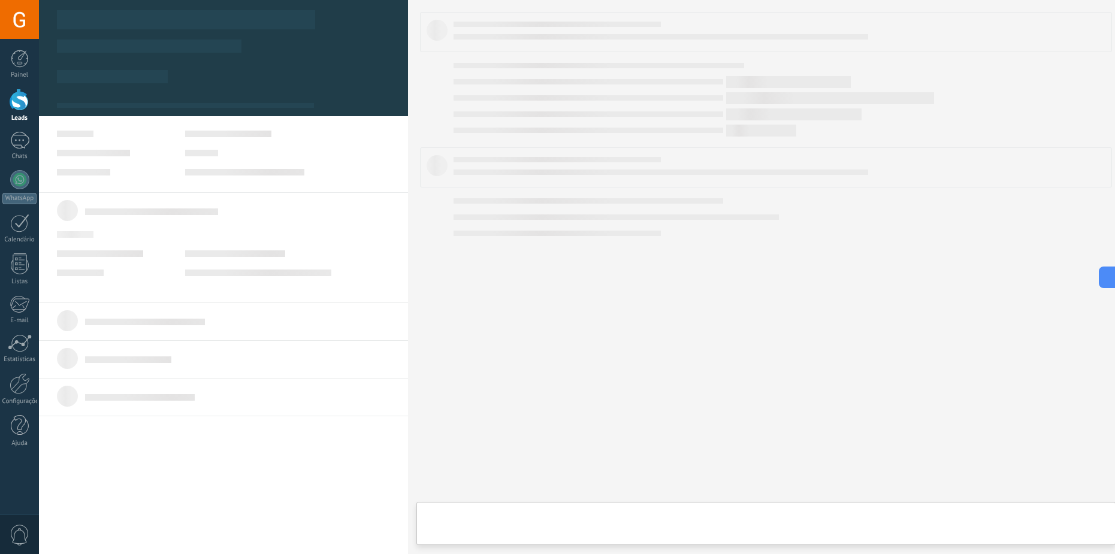
click at [392, 228] on body ".abccls-1,.abccls-2{fill-rule:evenodd}.abccls-2{fill:#fff} .abfcls-1{fill:none}…" at bounding box center [557, 277] width 1115 height 554
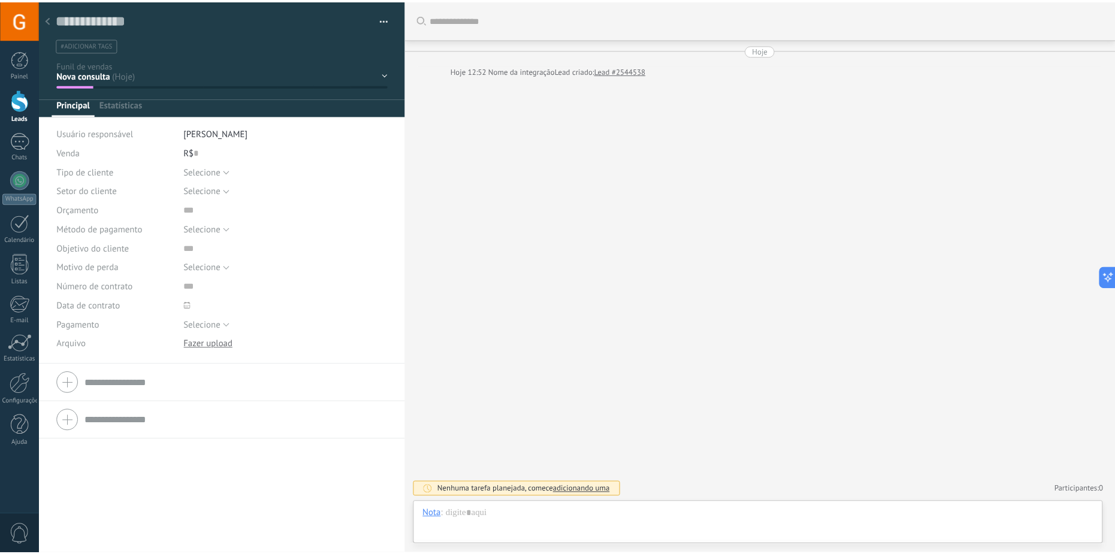
scroll to position [18, 0]
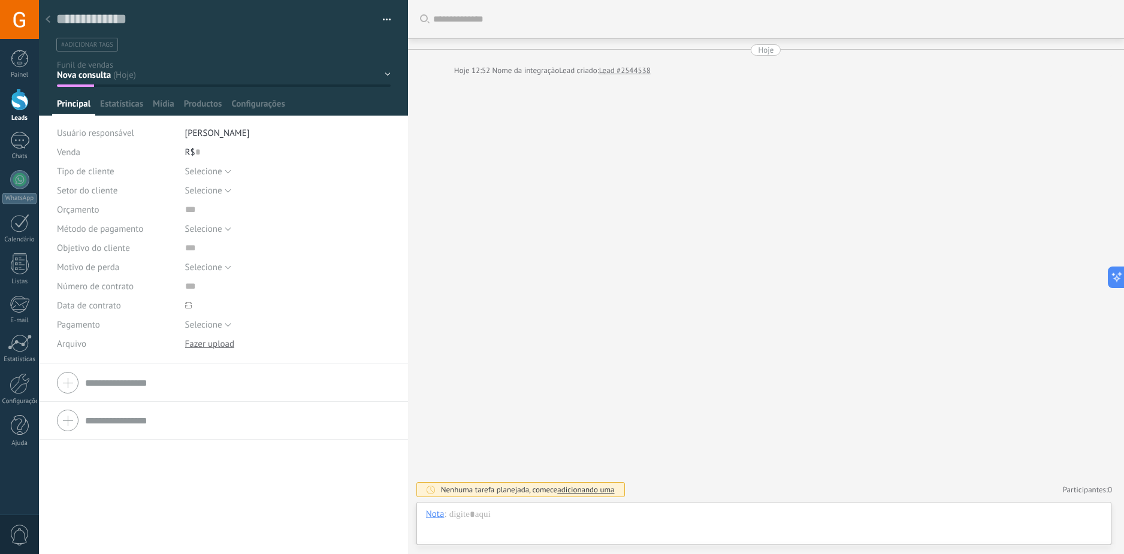
click at [282, 258] on div "Selecione Questões de preço Questões de qualidade Mudança de ideia Sem resposta…" at bounding box center [287, 267] width 205 height 19
click at [52, 22] on div at bounding box center [48, 19] width 17 height 23
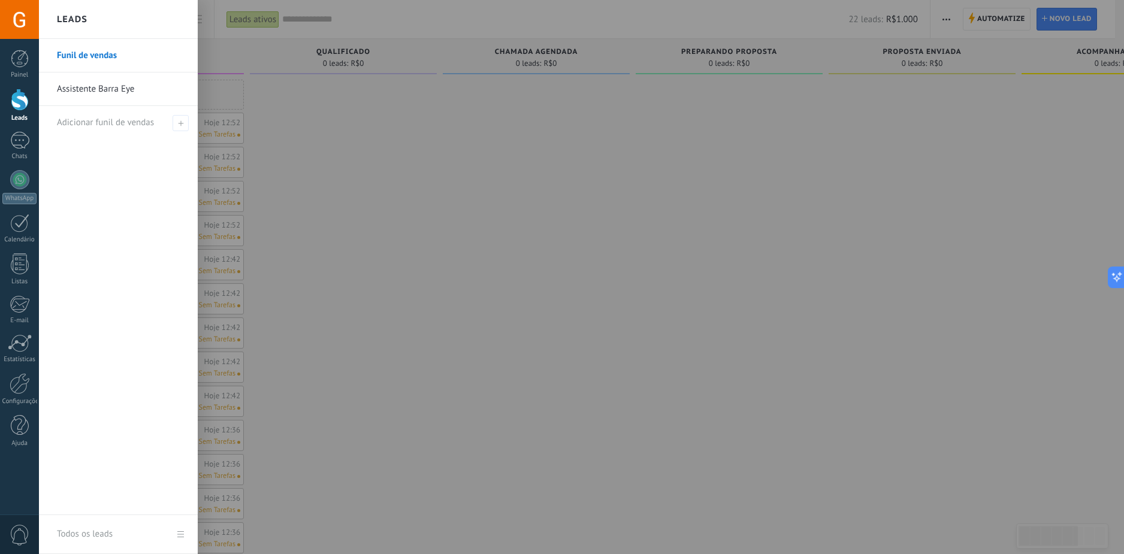
click at [92, 93] on link "Assistente Barra Eye" at bounding box center [121, 89] width 129 height 34
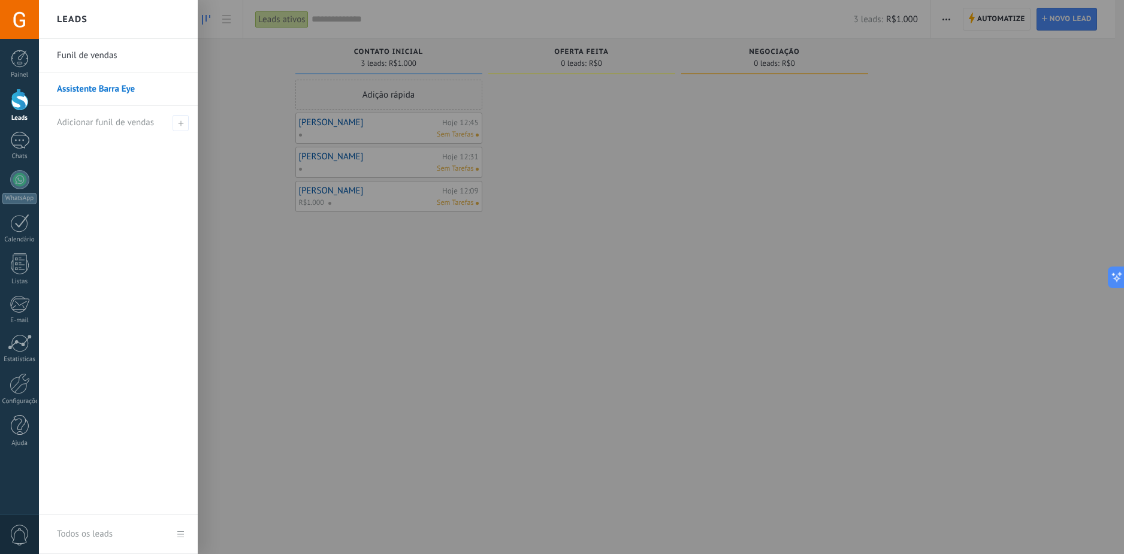
click at [92, 56] on link "Funil de vendas" at bounding box center [121, 56] width 129 height 34
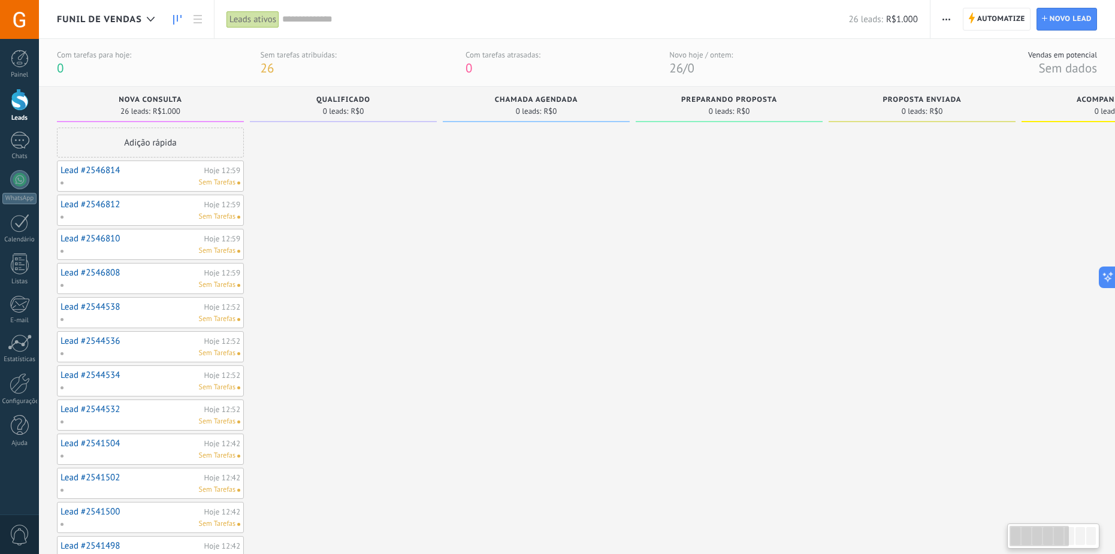
click at [163, 164] on div "Lead #2546814 Hoje 12:59 Sem Tarefas" at bounding box center [151, 176] width 180 height 24
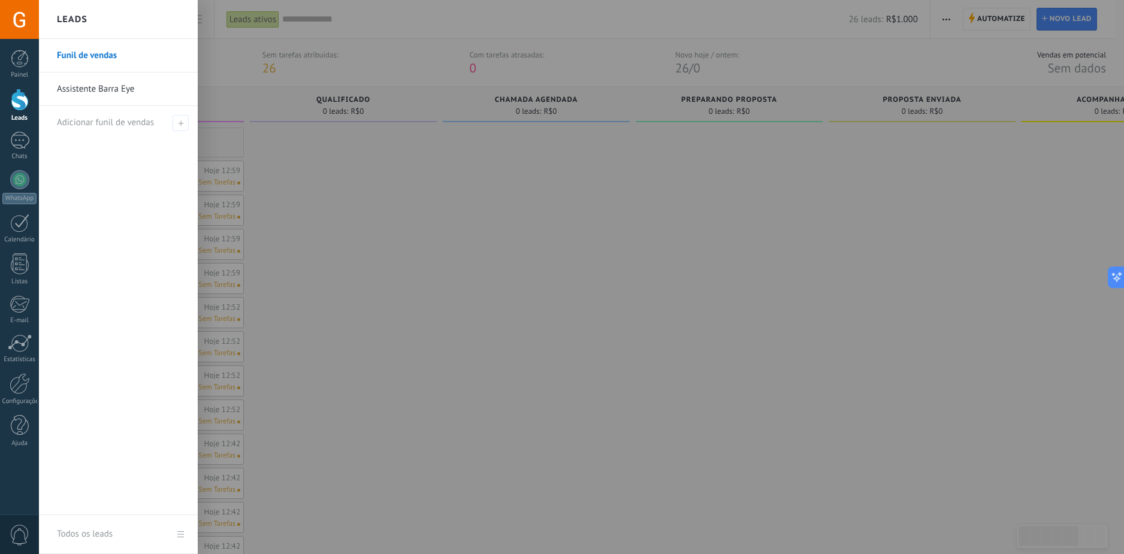
click at [89, 99] on link "Assistente Barra Eye" at bounding box center [121, 89] width 129 height 34
